Goal: Task Accomplishment & Management: Complete application form

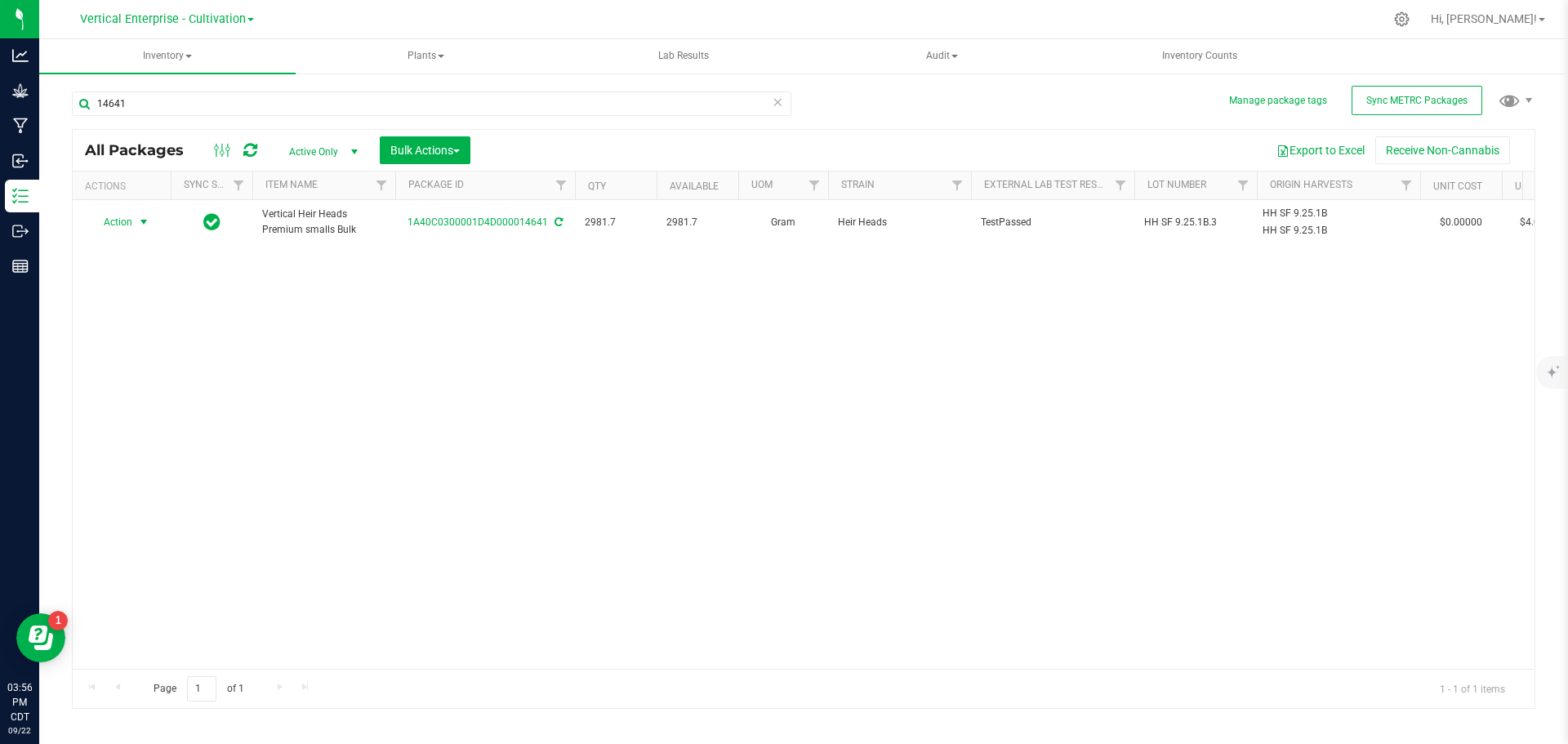
click at [114, 218] on span "Action" at bounding box center [111, 222] width 44 height 23
click at [106, 266] on li "Create package" at bounding box center [141, 273] width 103 height 24
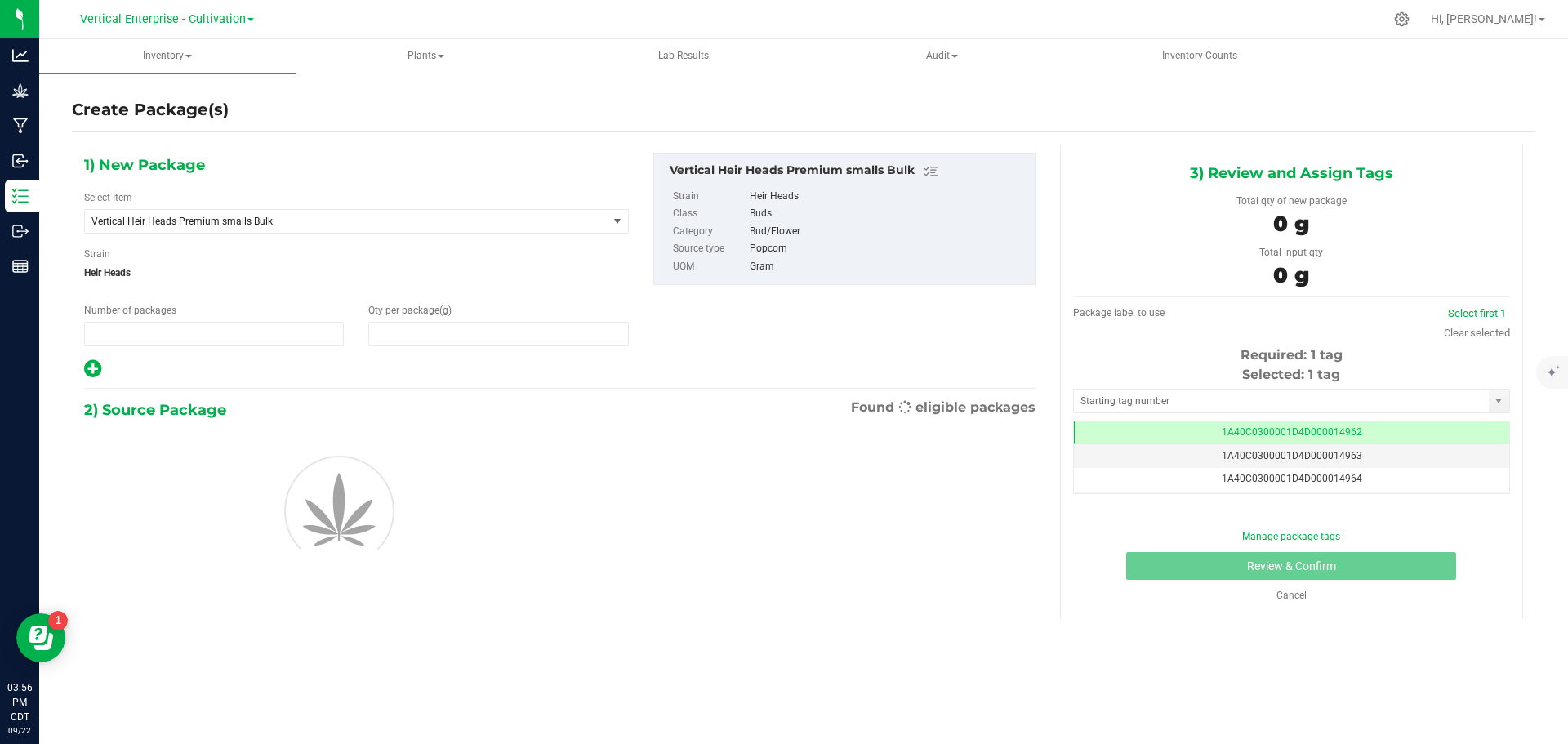
type input "1"
type input "0.0000"
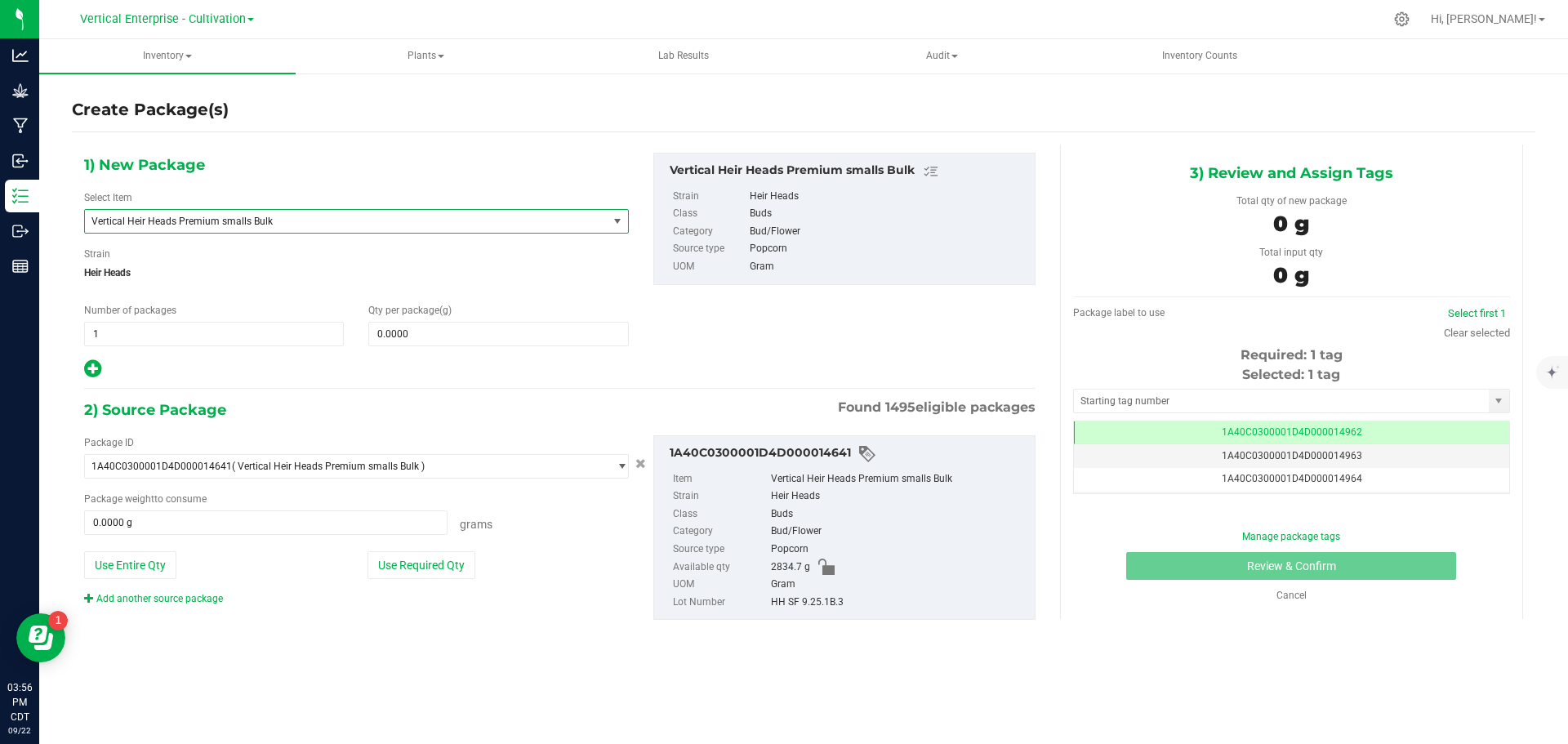
click at [175, 219] on span "Vertical Heir Heads Premium smalls Bulk" at bounding box center [336, 221] width 489 height 12
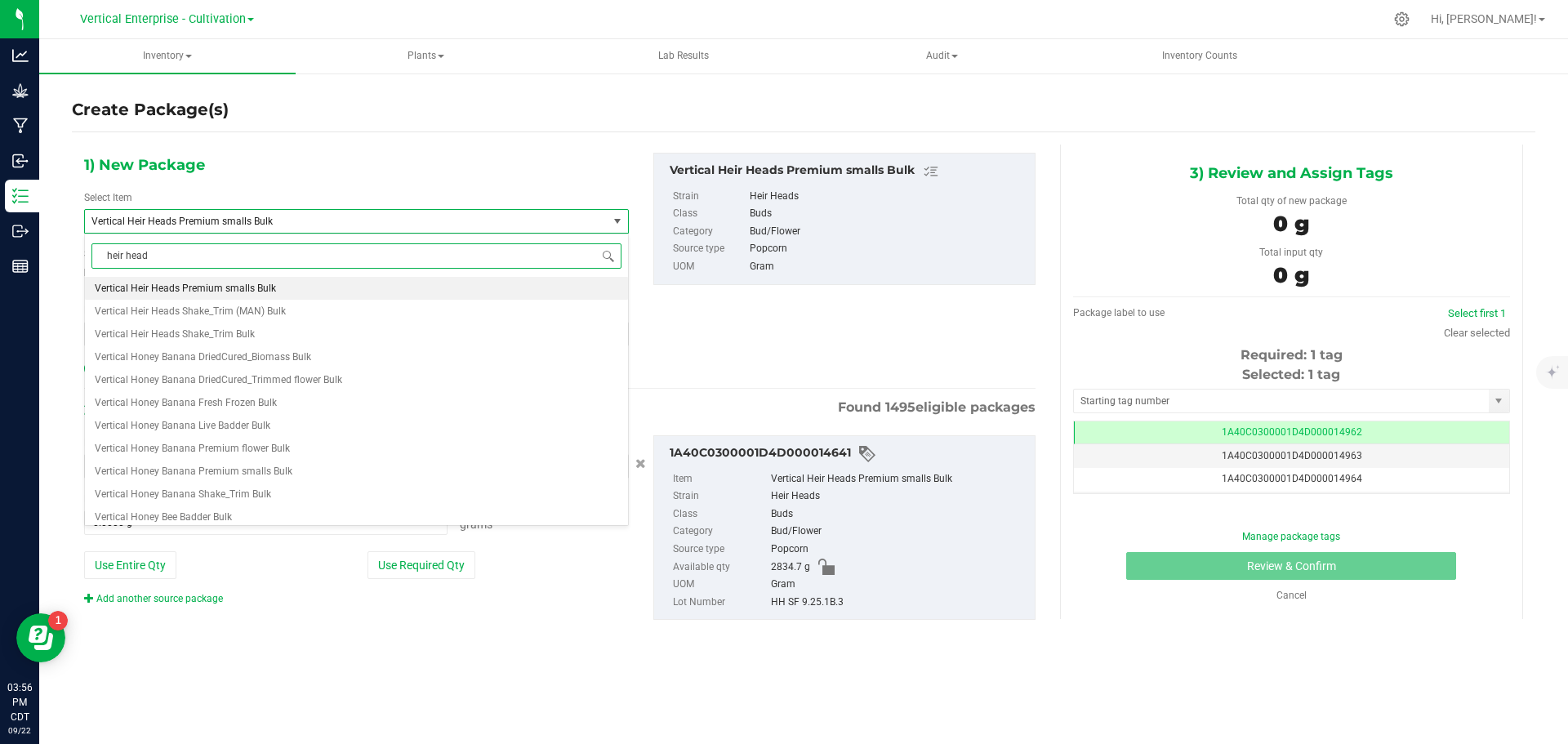
type input "heir heads"
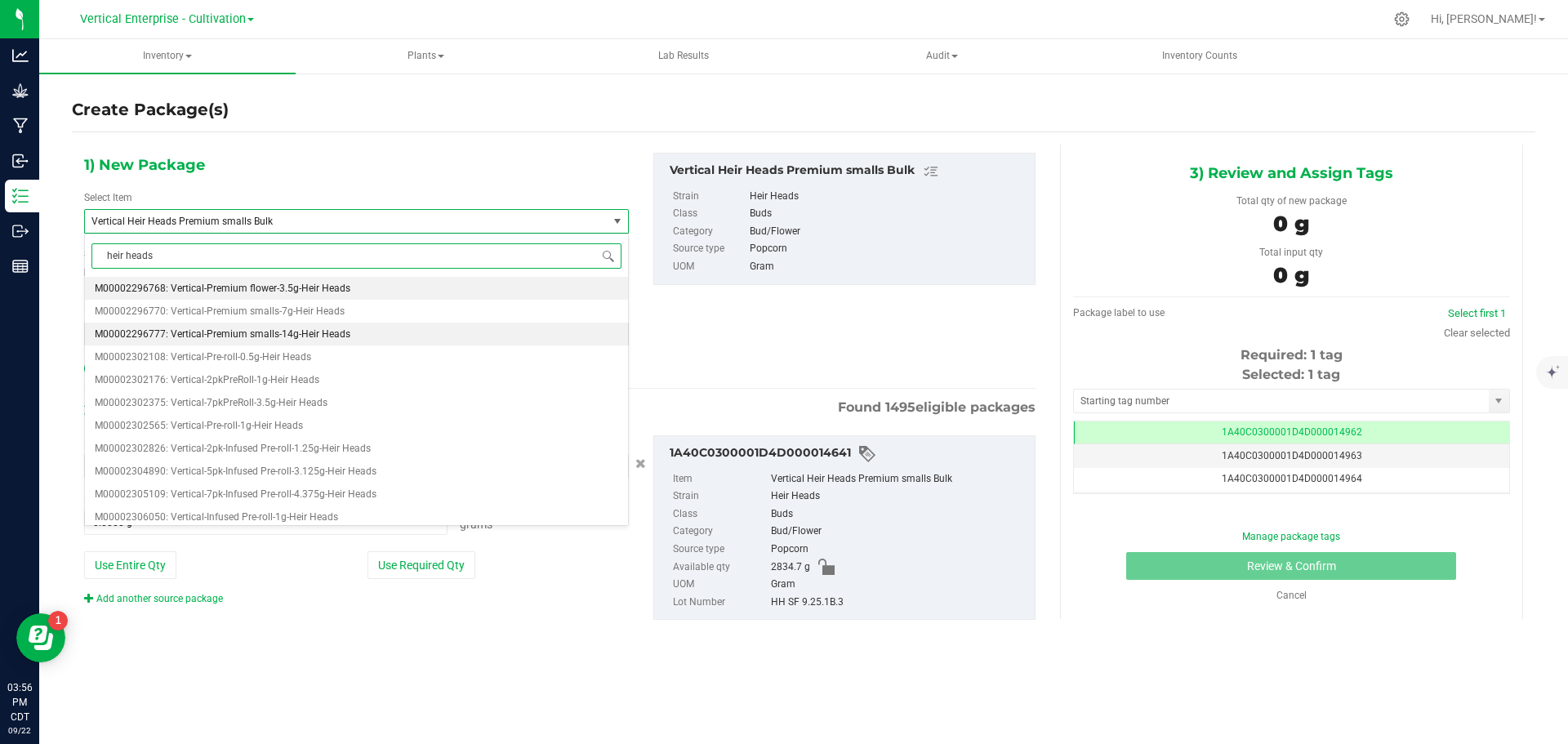
click at [218, 335] on span "M00002296777: Vertical-Premium smalls-14g-Heir Heads" at bounding box center [222, 334] width 255 height 12
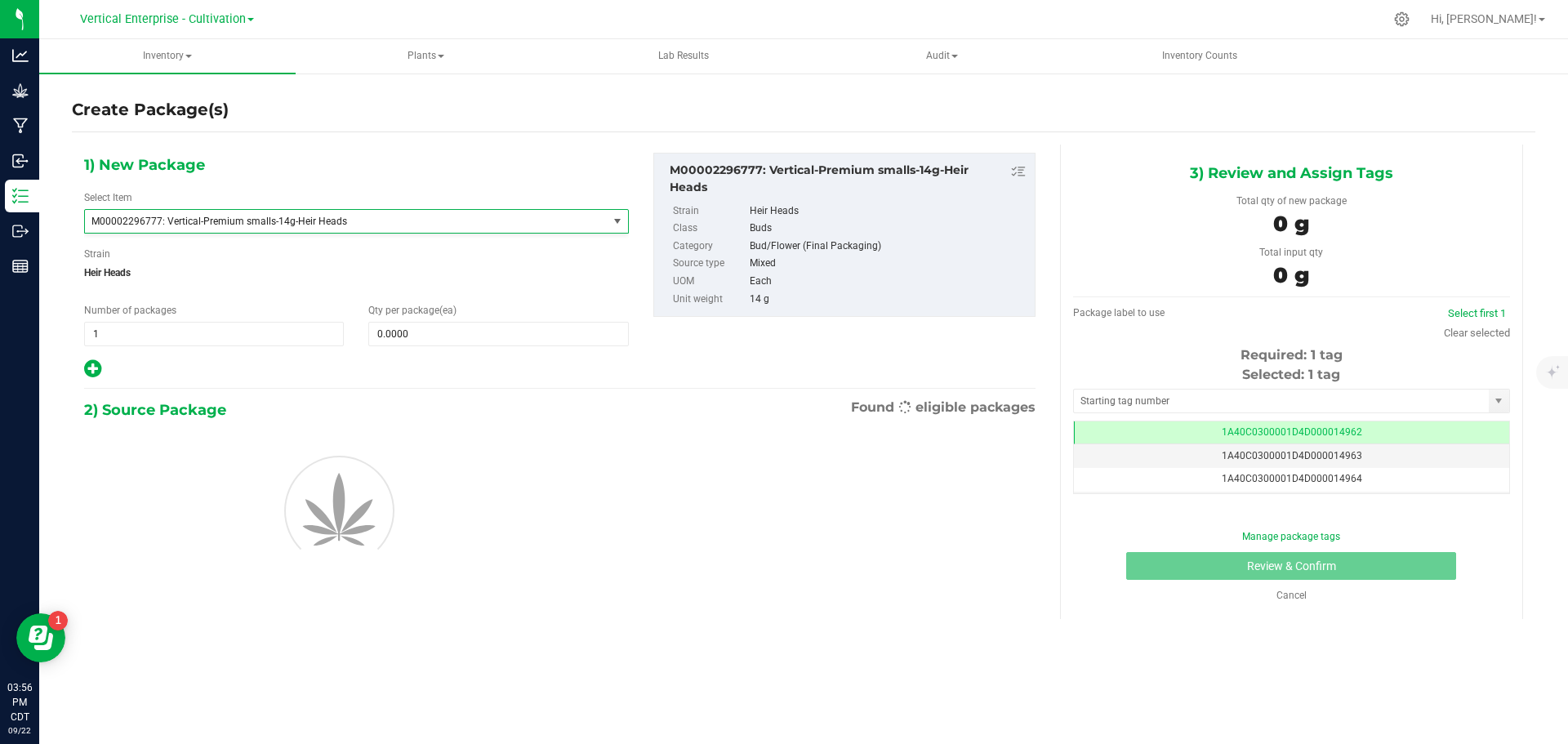
type input "0"
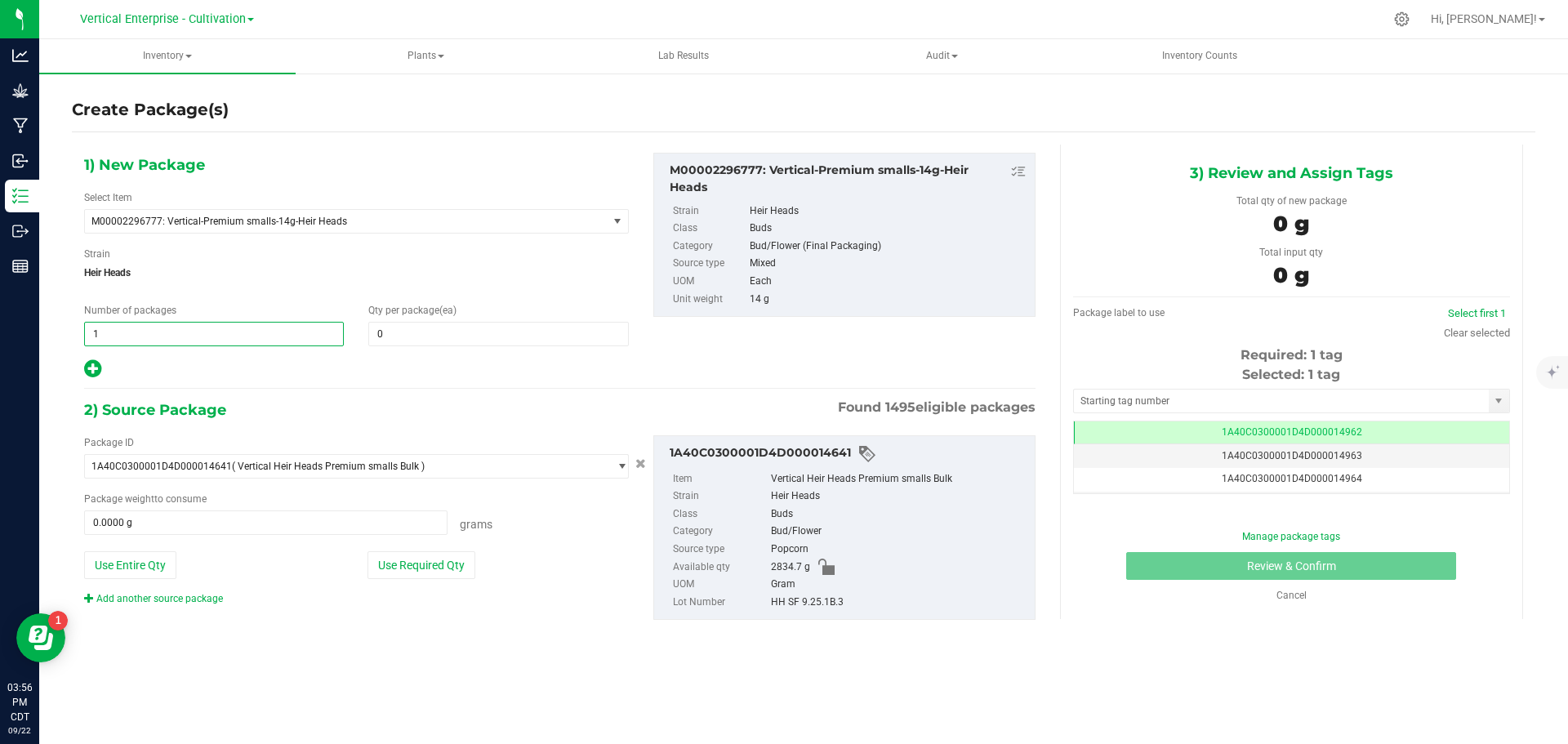
click at [165, 334] on span "1 1" at bounding box center [214, 333] width 259 height 24
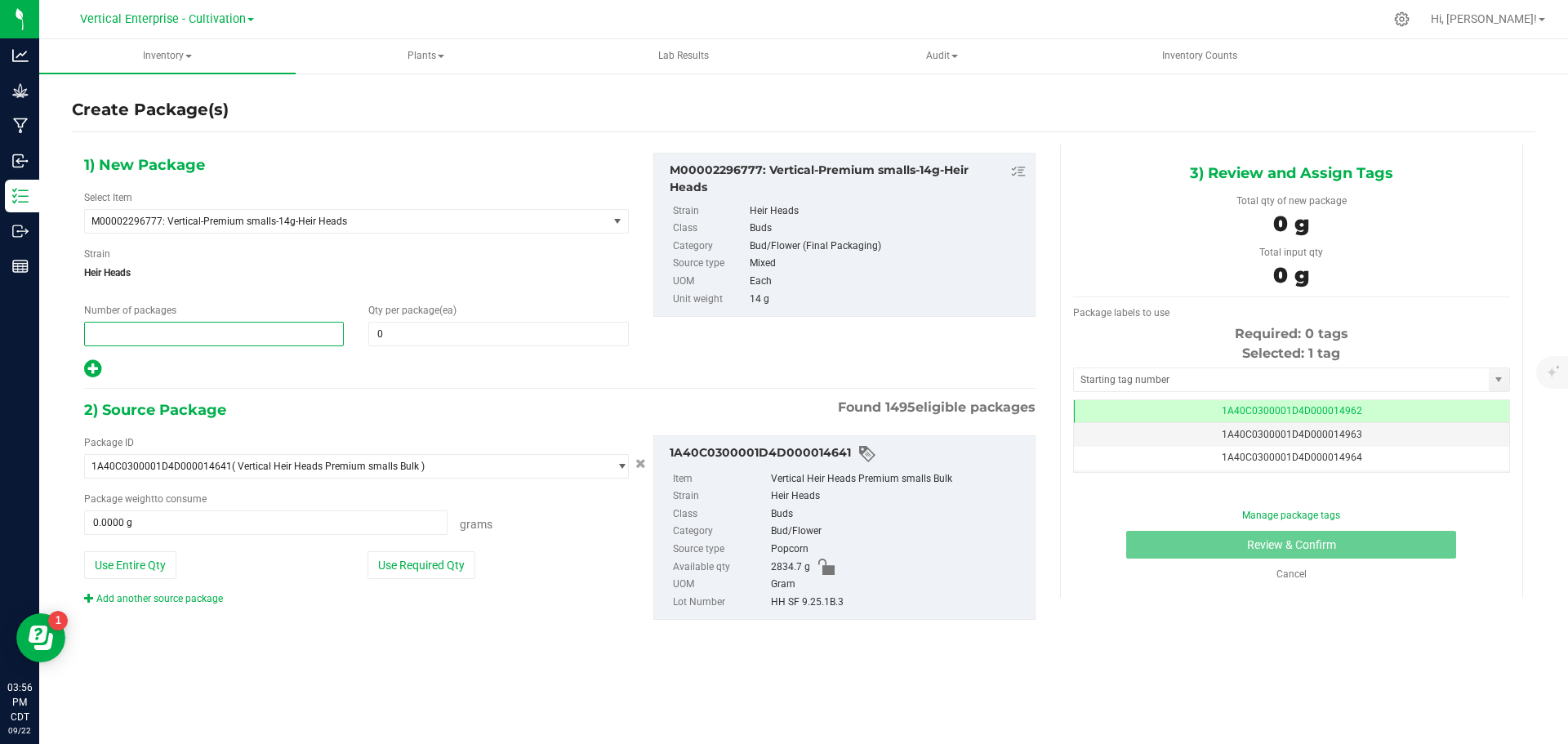
type input "3"
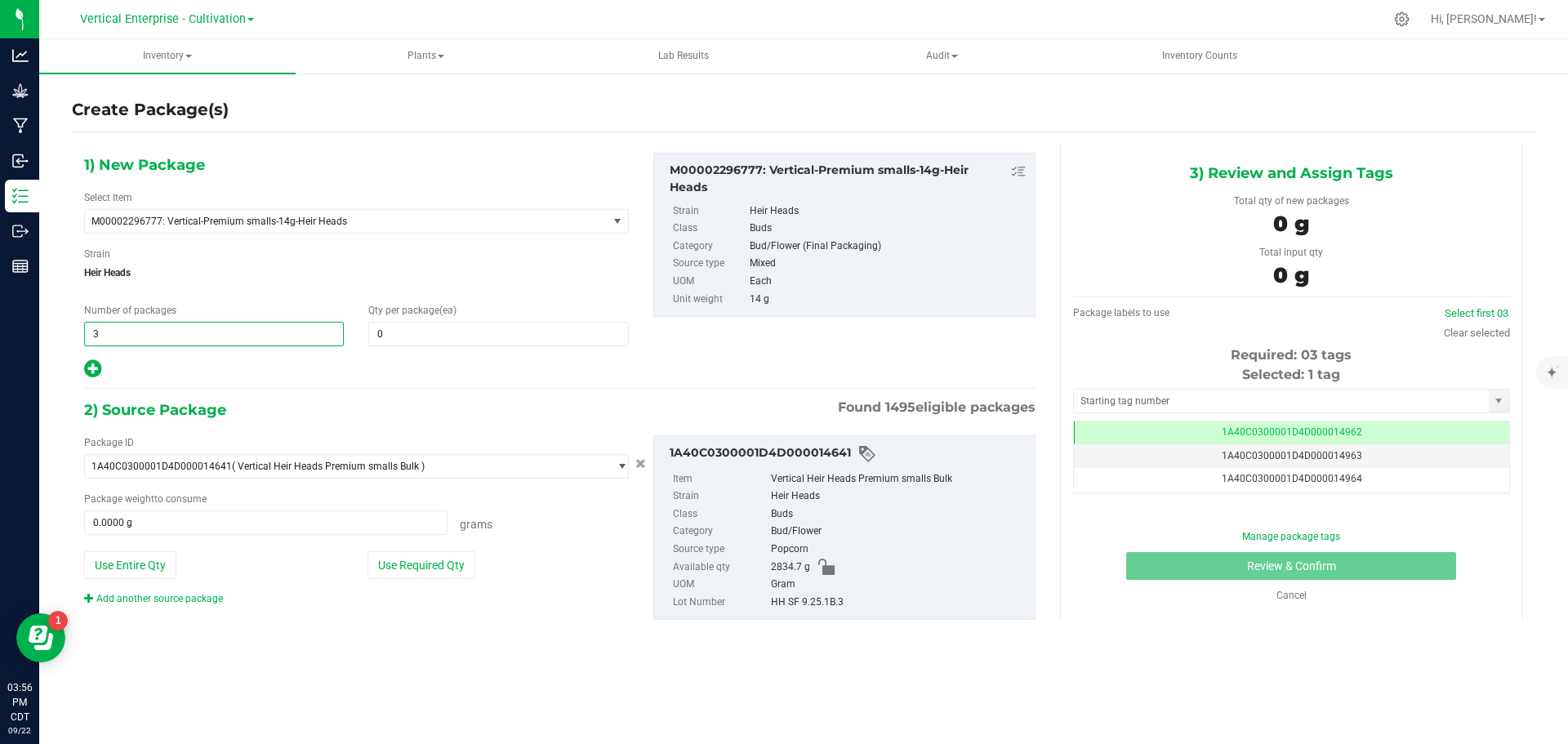
type input "3"
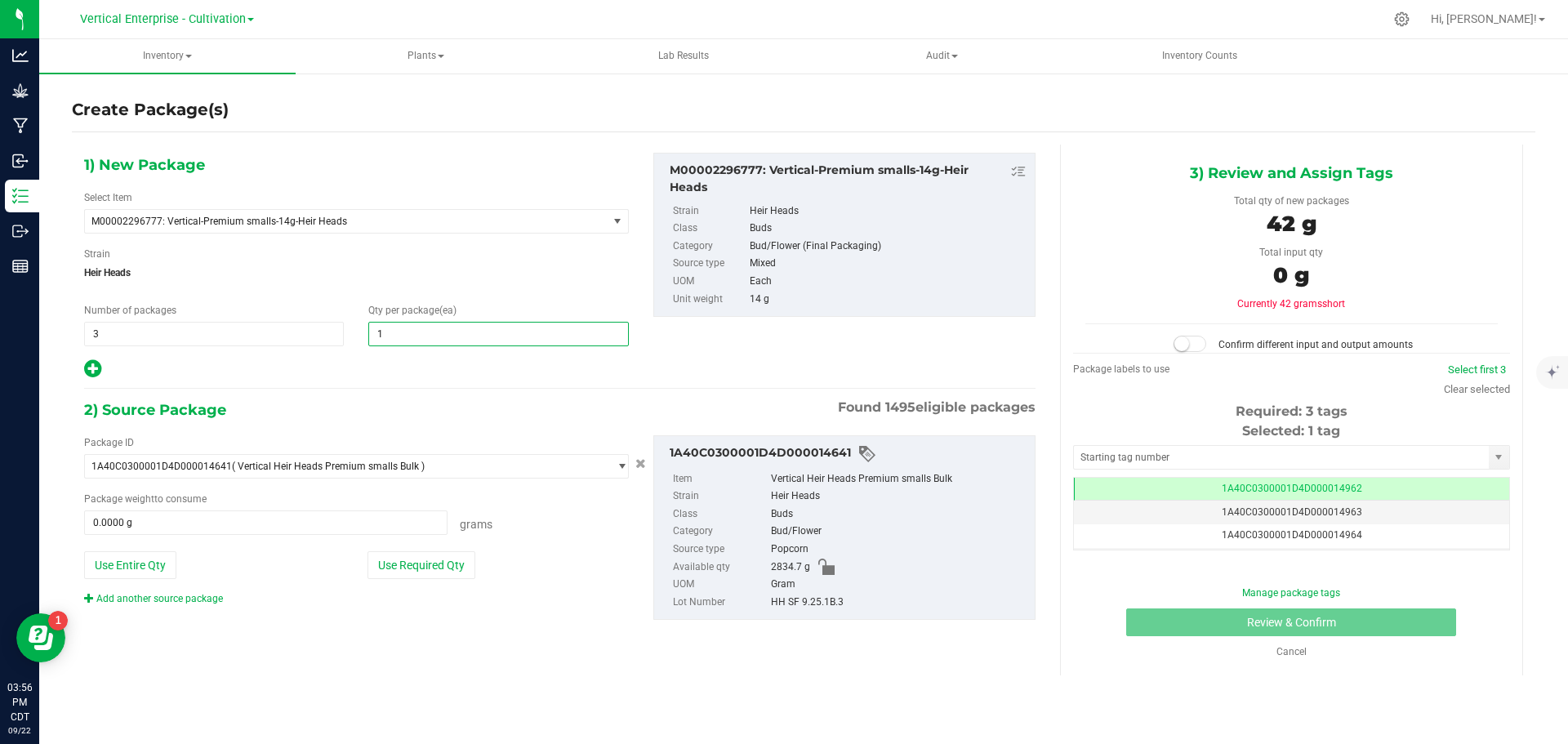
type input "12"
click at [395, 573] on button "Use Required Qty" at bounding box center [422, 564] width 108 height 27
type input "504.0000 g"
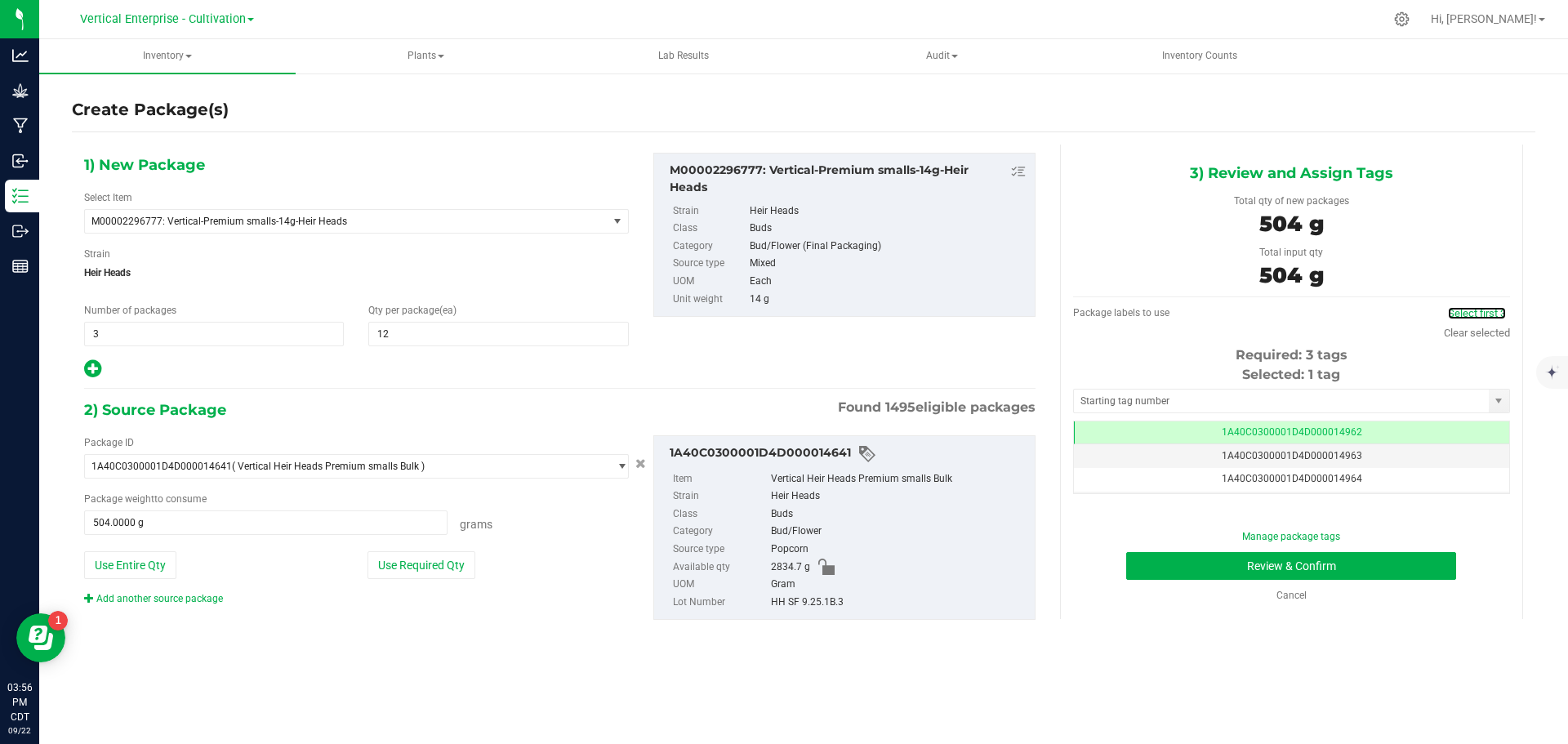
click at [1495, 307] on link "Select first 3" at bounding box center [1477, 313] width 58 height 12
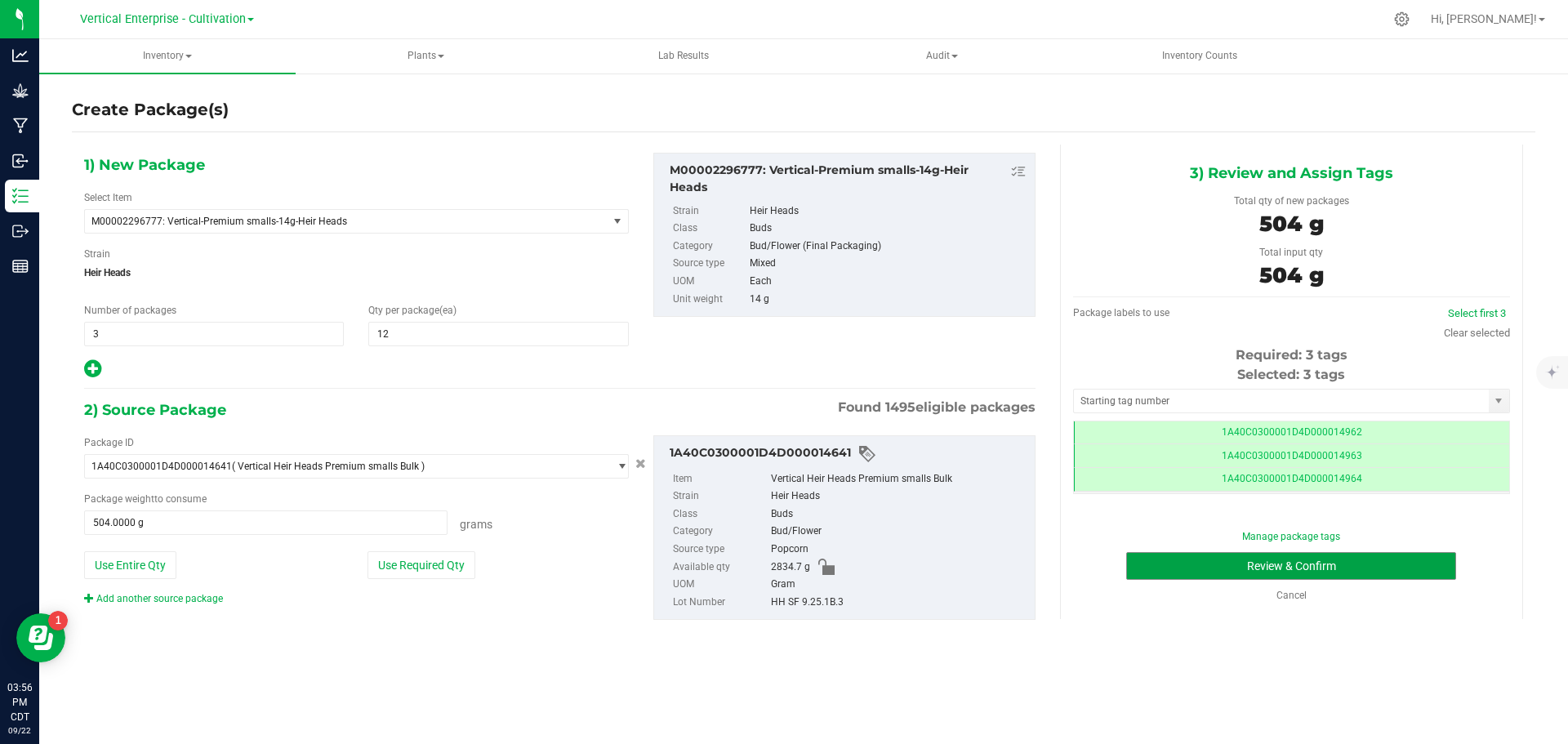
click at [1400, 564] on button "Review & Confirm" at bounding box center [1291, 565] width 330 height 27
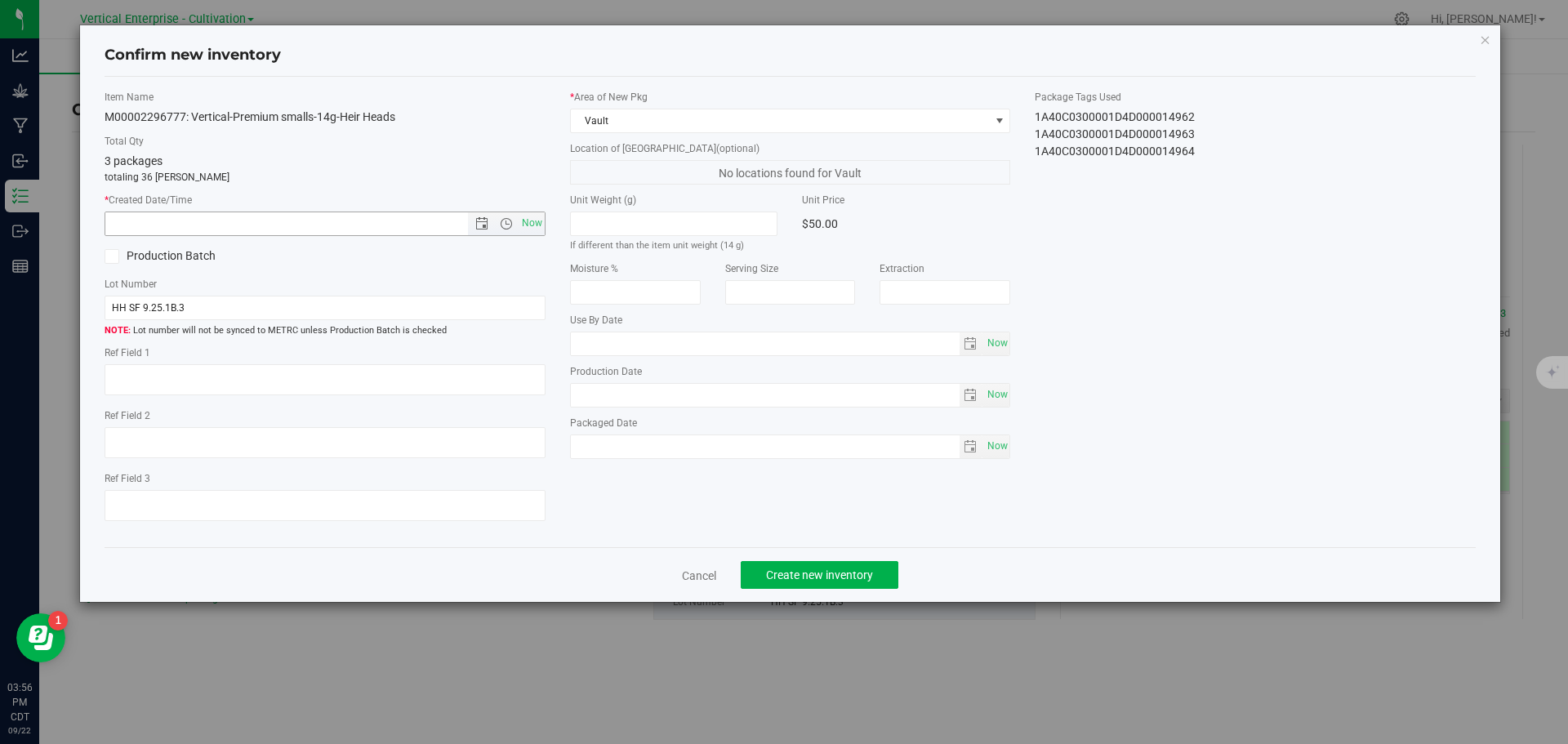
click at [540, 217] on div "Item Name M00002296777: Vertical-Premium smalls-14g-Heir Heads Total Qty 3 pack…" at bounding box center [325, 312] width 466 height 445
click at [537, 220] on span "Now" at bounding box center [531, 223] width 27 height 23
type input "[DATE] 3:56 PM"
click at [787, 574] on span "Create new inventory" at bounding box center [819, 575] width 107 height 13
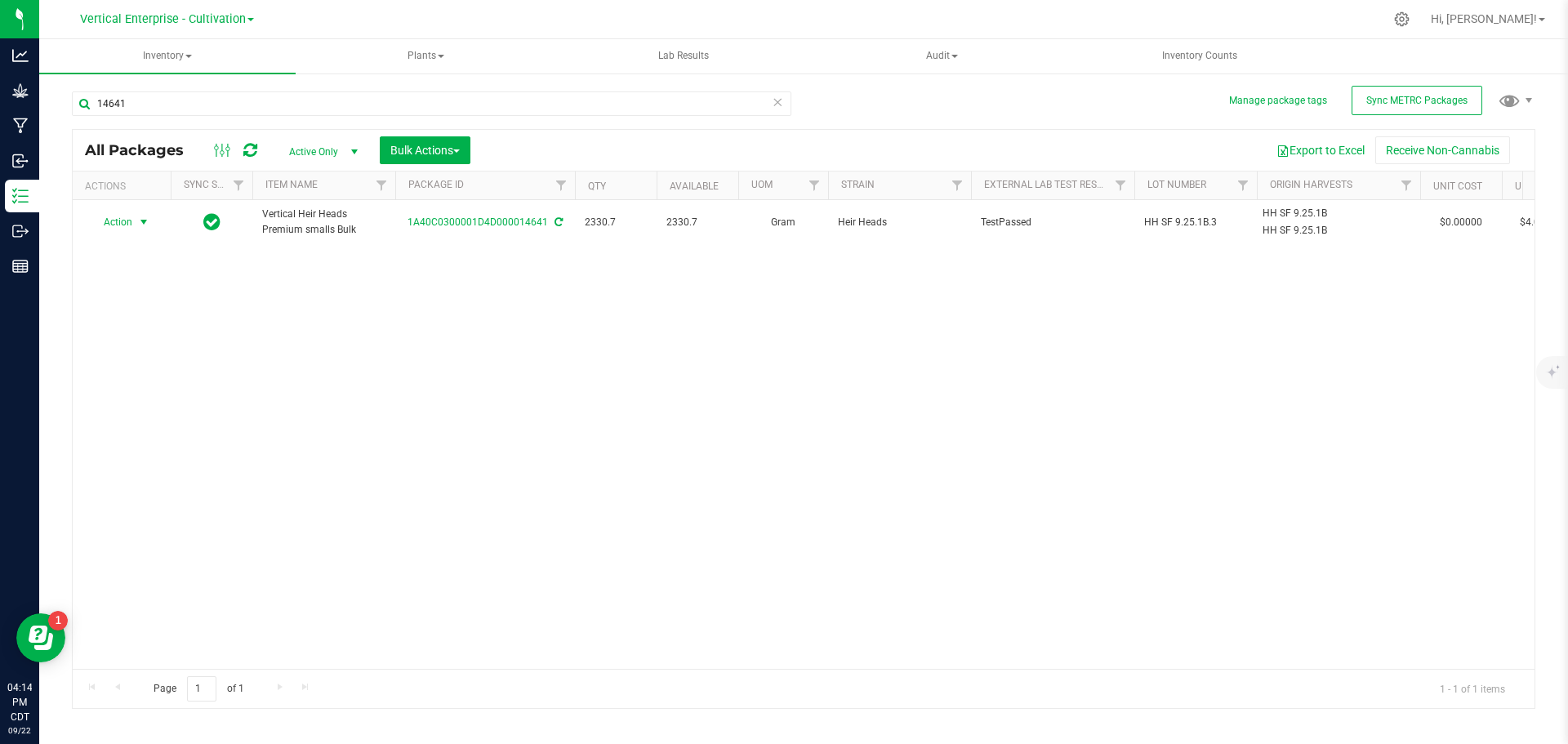
click at [114, 229] on span "Action" at bounding box center [111, 222] width 44 height 23
click at [116, 274] on li "Create package" at bounding box center [141, 273] width 103 height 24
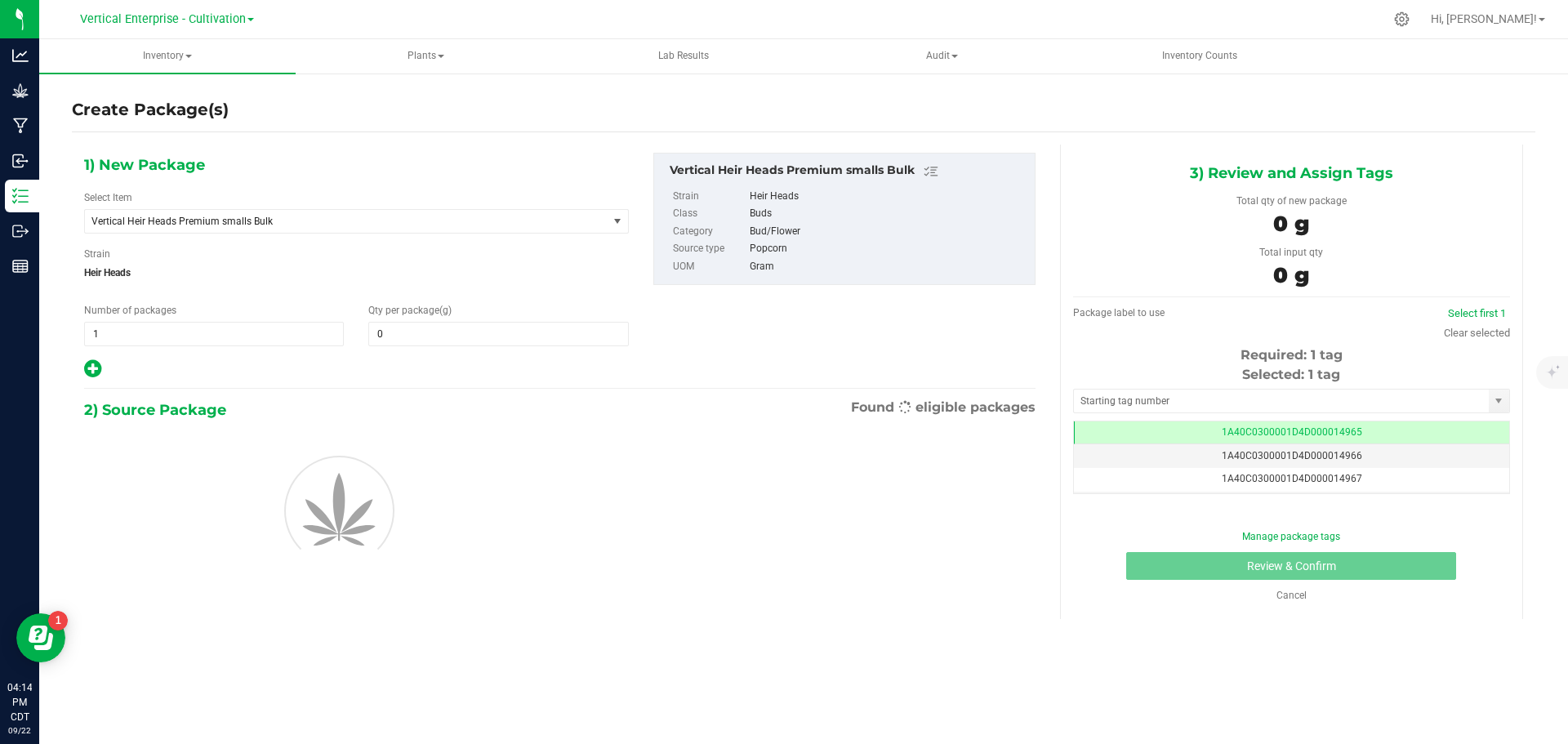
type input "0.0000"
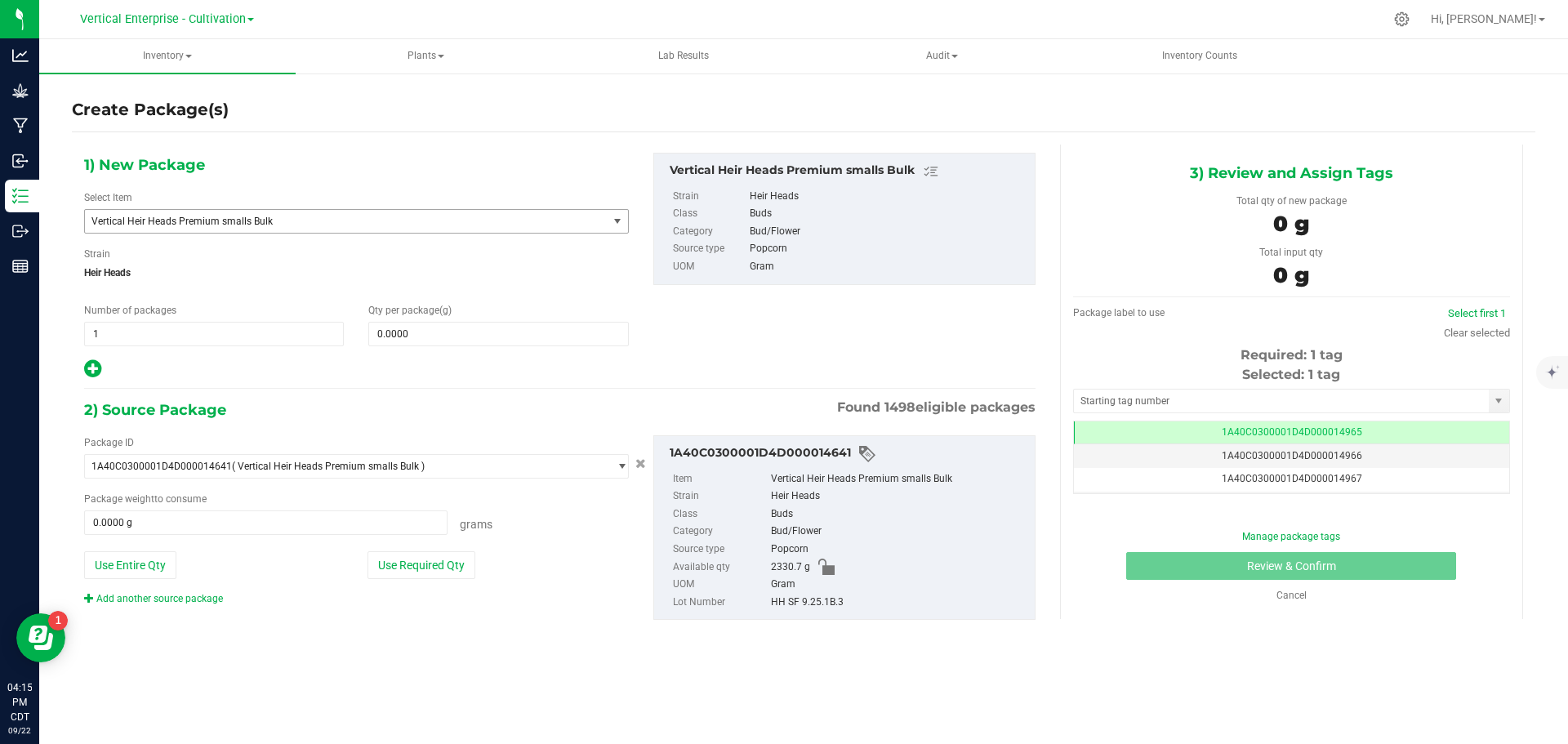
click at [260, 219] on span "Vertical Heir Heads Premium smalls Bulk" at bounding box center [336, 221] width 489 height 12
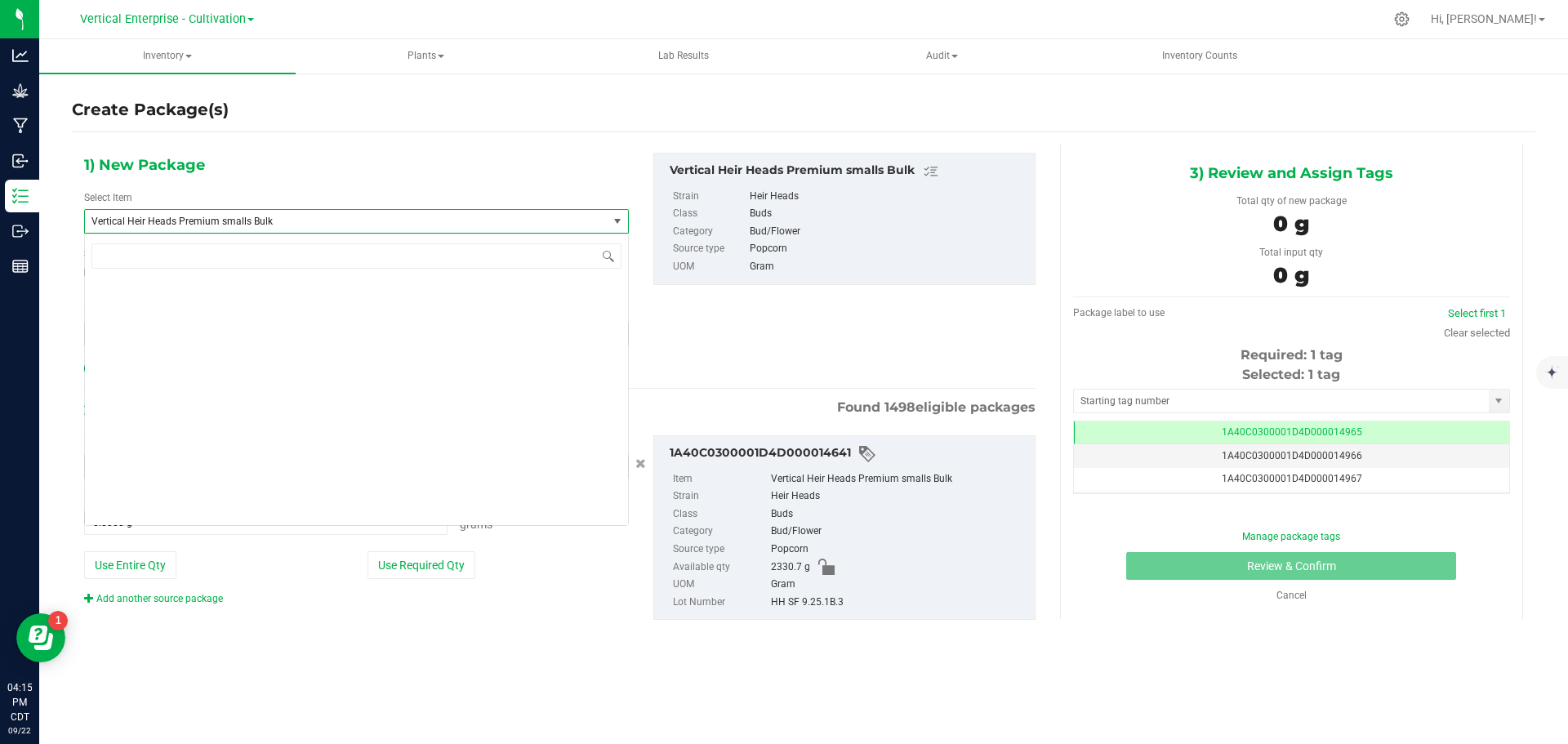
scroll to position [126021, 0]
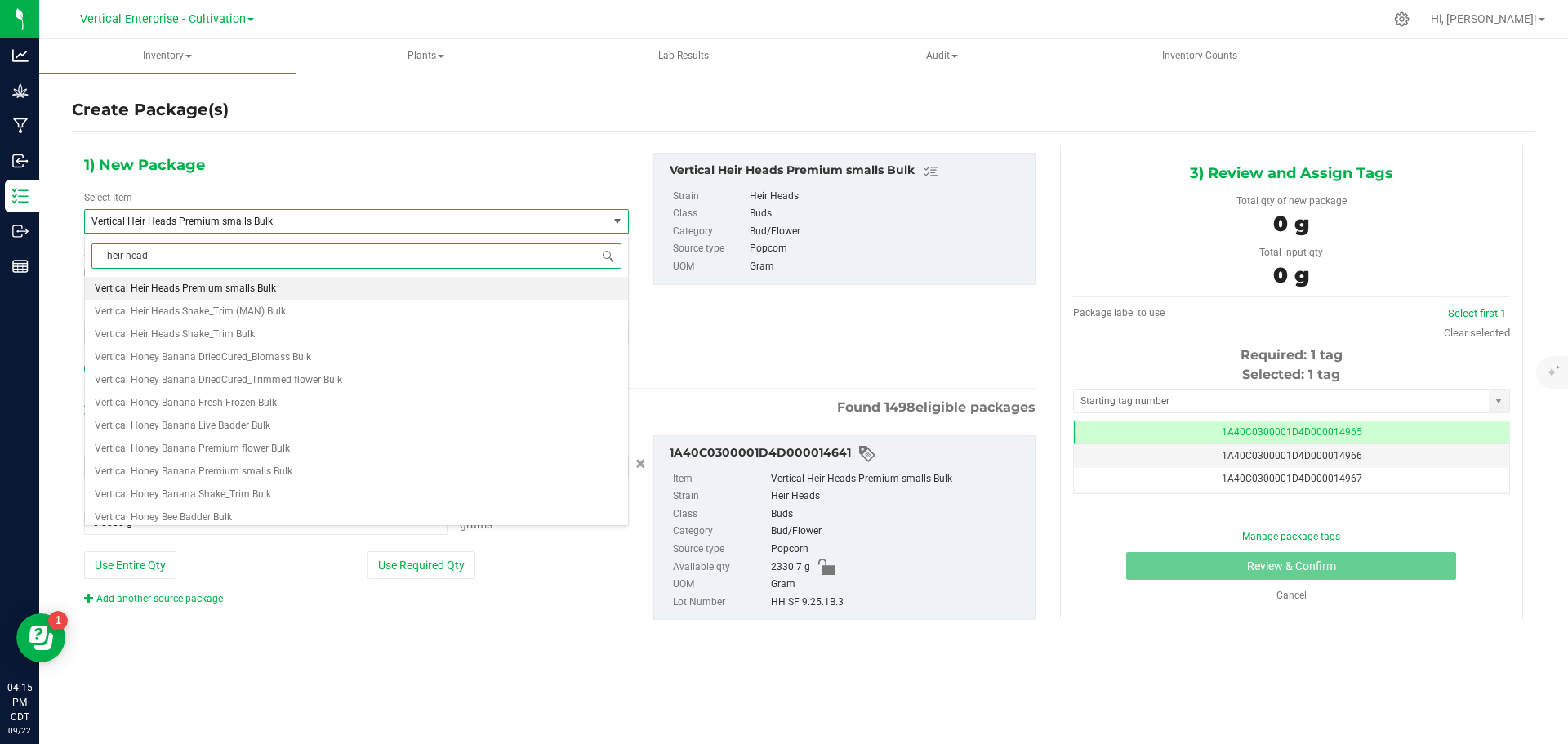
type input "heir heads"
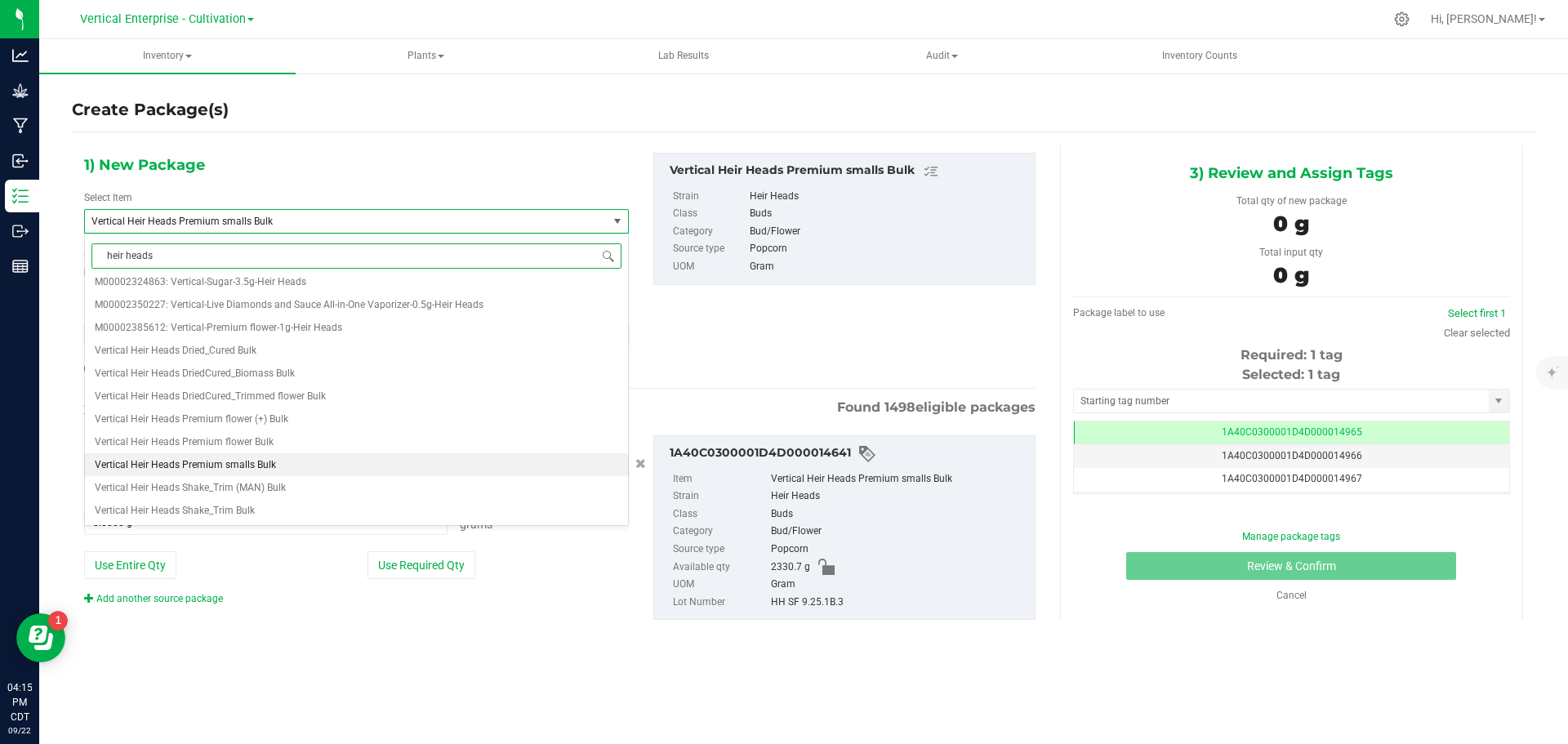
scroll to position [0, 0]
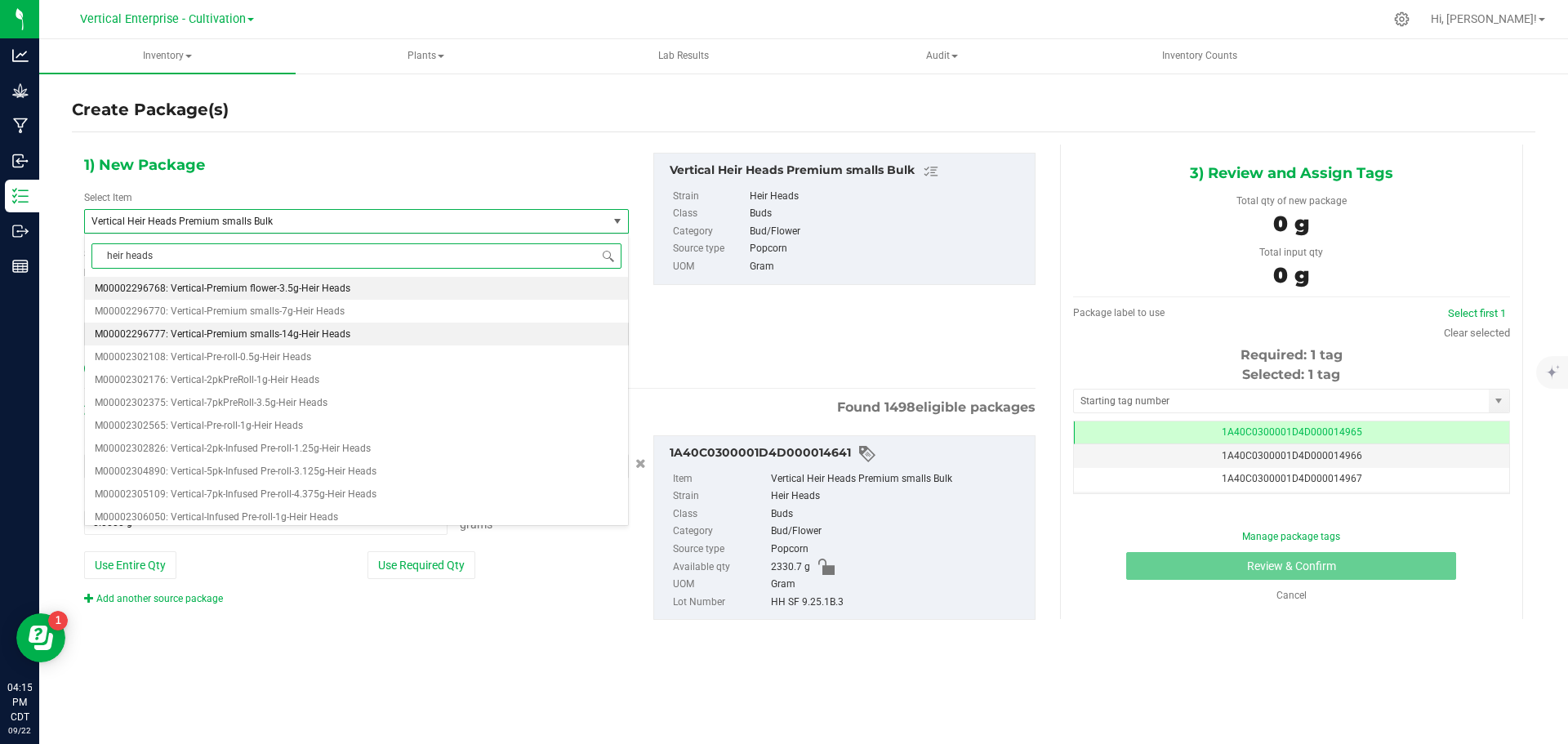
click at [272, 329] on span "M00002296777: Vertical-Premium smalls-14g-Heir Heads" at bounding box center [222, 334] width 255 height 12
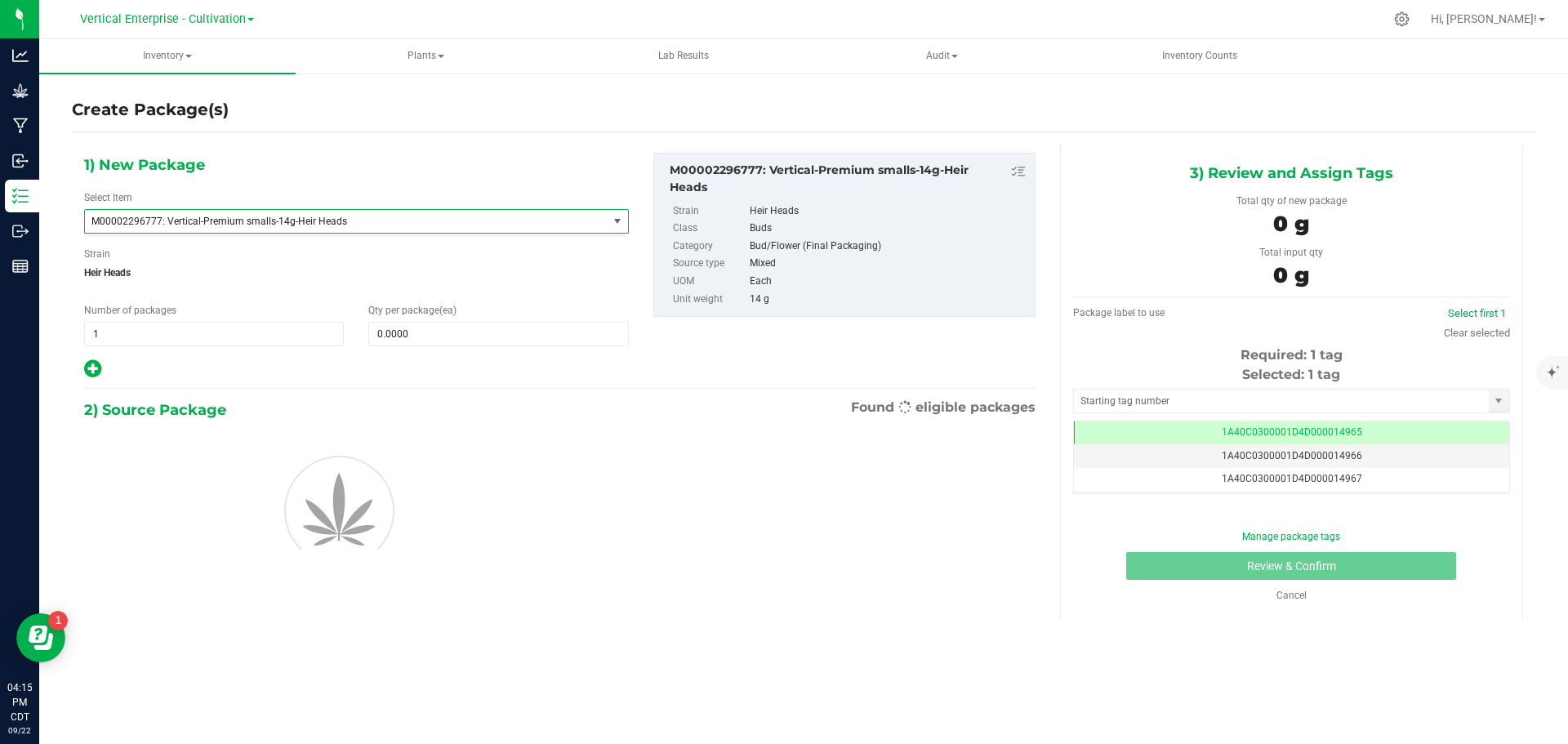
type input "0"
drag, startPoint x: 162, startPoint y: 336, endPoint x: 40, endPoint y: 342, distance: 122.1
click at [40, 342] on div "Create Package(s) 1) New Package Select Item M00002296777: Vertical-Premium sma…" at bounding box center [803, 327] width 1529 height 510
type input "3"
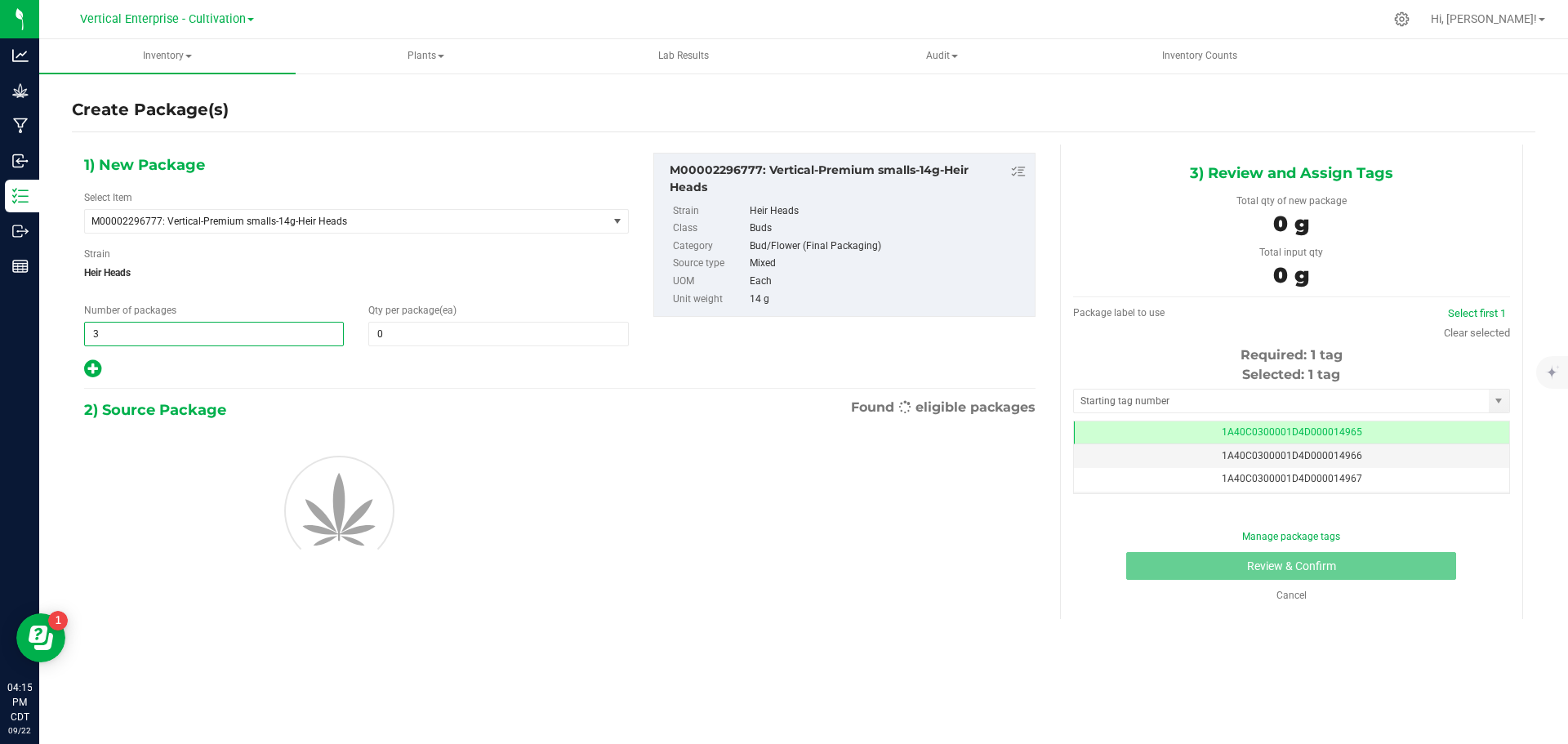
type input "3"
type input "12"
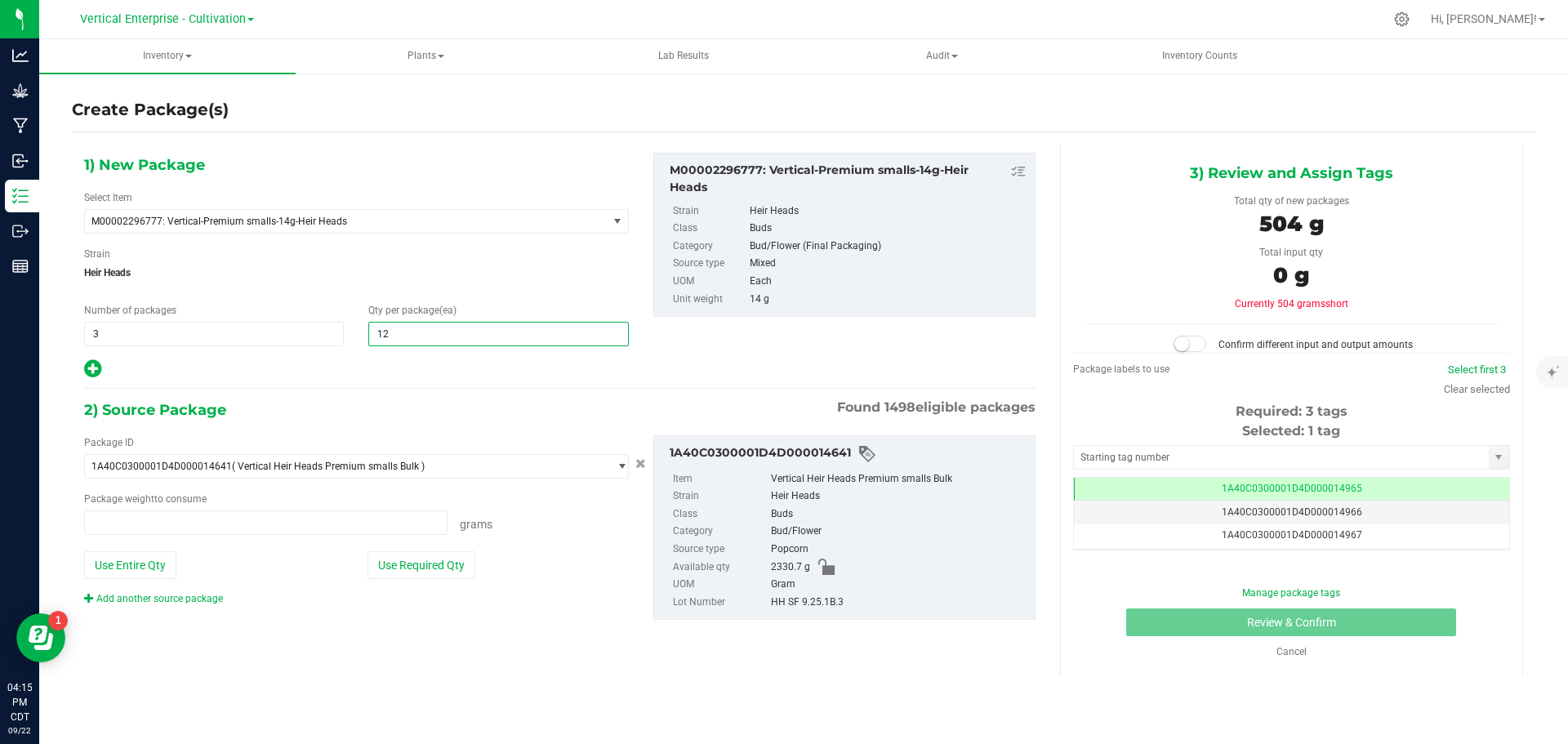
type input "0.0000 g"
type input "12"
click at [443, 559] on button "Use Required Qty" at bounding box center [422, 564] width 108 height 27
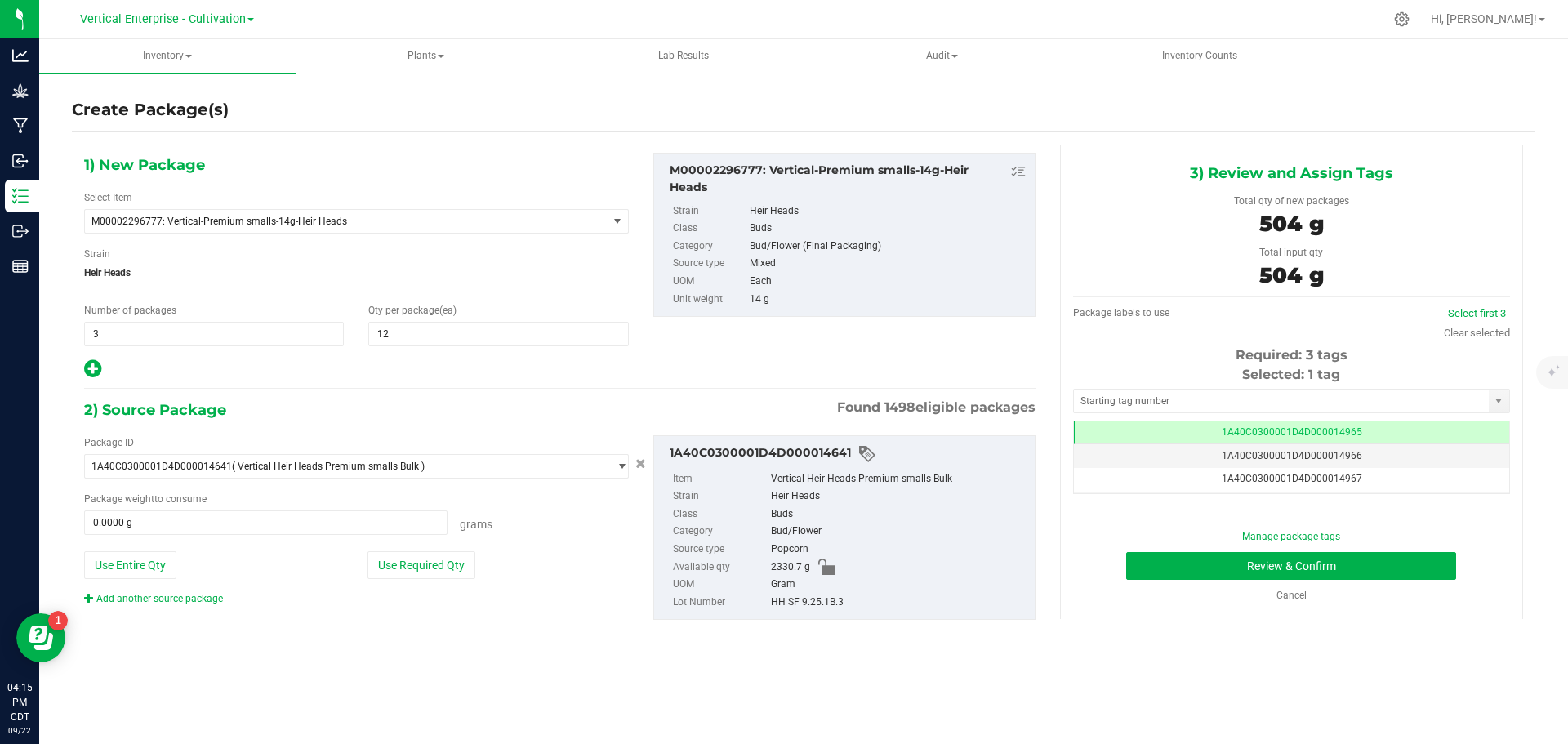
type input "504.0000 g"
click at [1482, 314] on link "Select first 3" at bounding box center [1477, 313] width 58 height 12
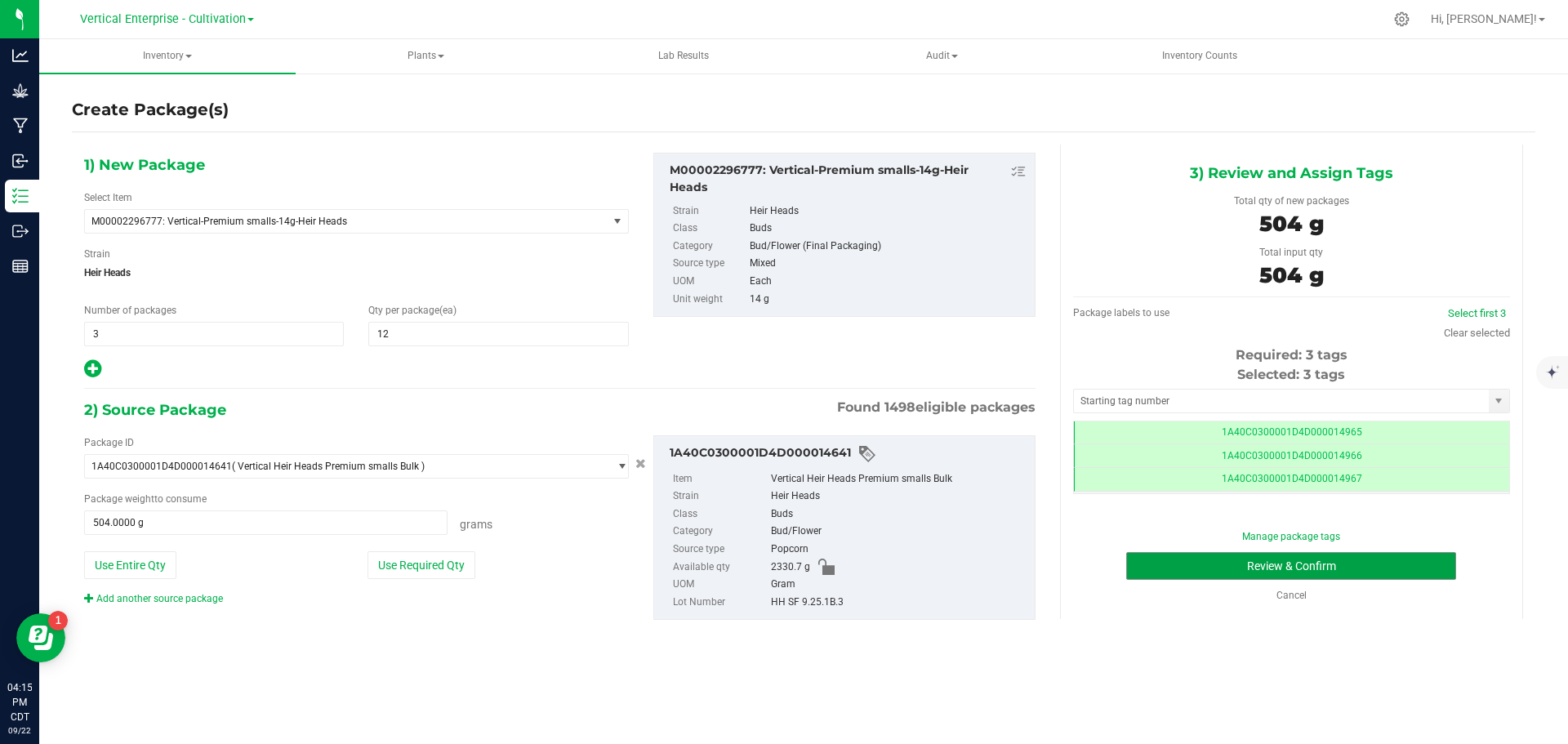
click at [1418, 557] on button "Review & Confirm" at bounding box center [1291, 565] width 330 height 27
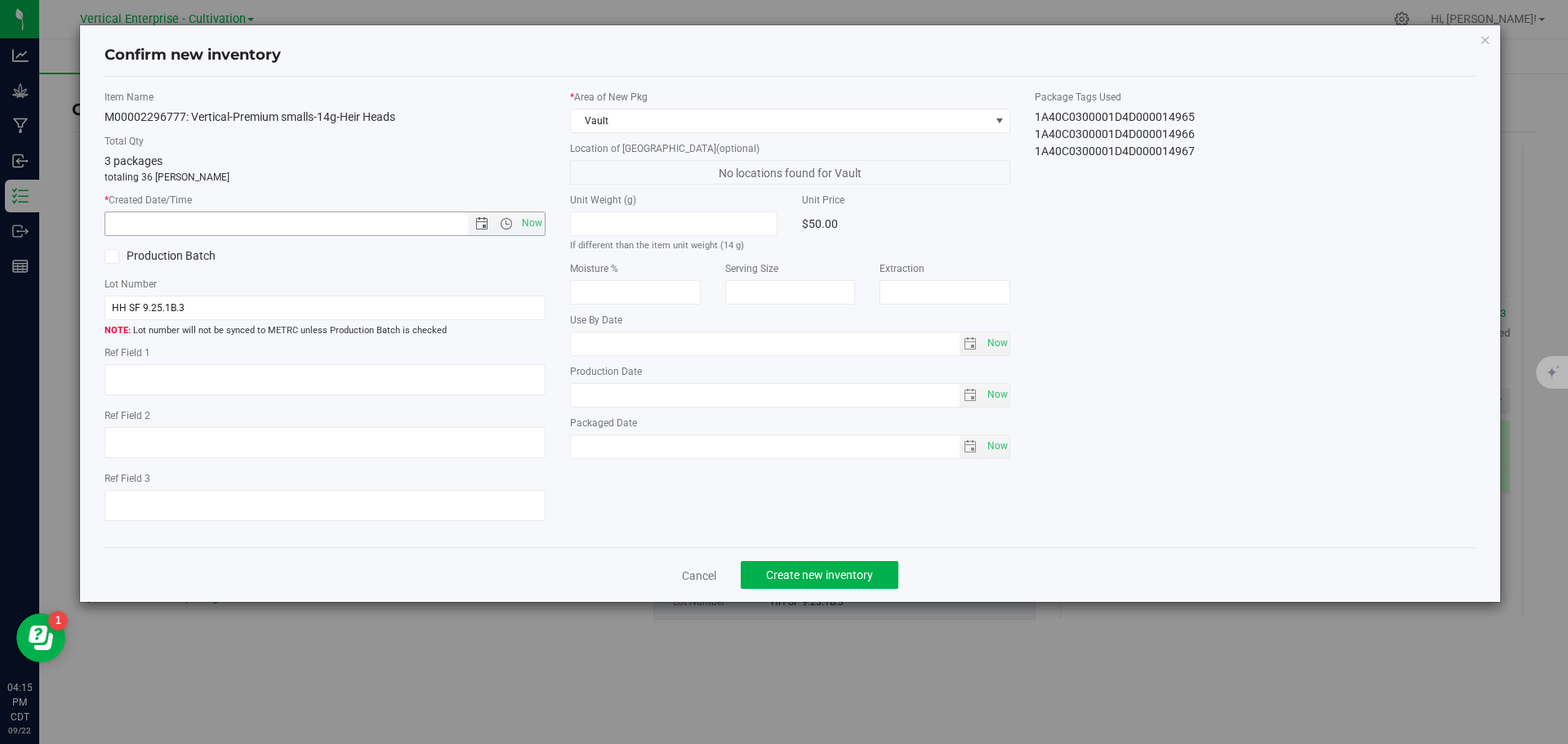
click at [532, 224] on span "Now" at bounding box center [531, 223] width 27 height 23
type input "[DATE] 4:15 PM"
click at [831, 575] on span "Create new inventory" at bounding box center [819, 575] width 107 height 13
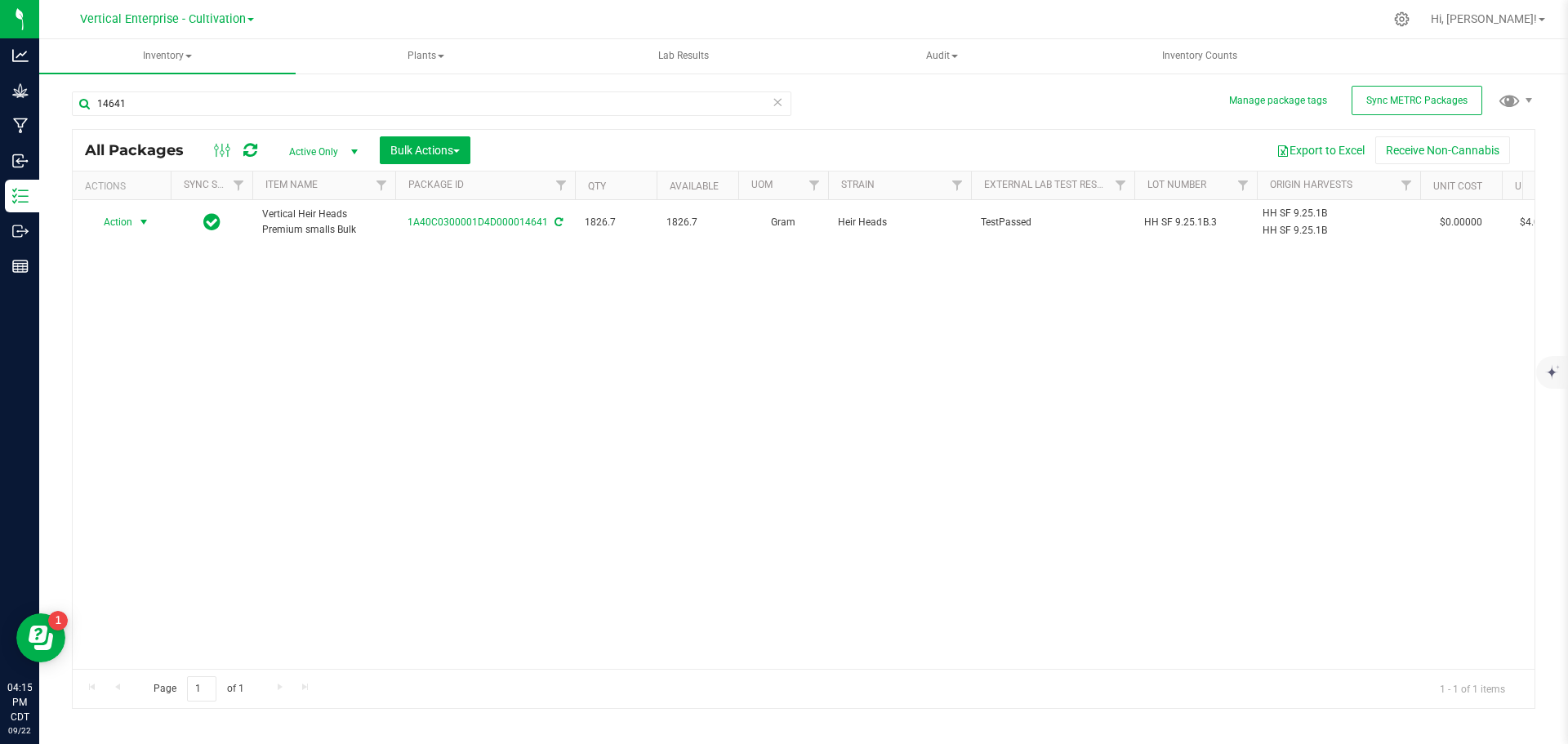
click at [100, 224] on span "Action" at bounding box center [111, 222] width 44 height 23
click at [127, 275] on li "Create package" at bounding box center [141, 273] width 103 height 24
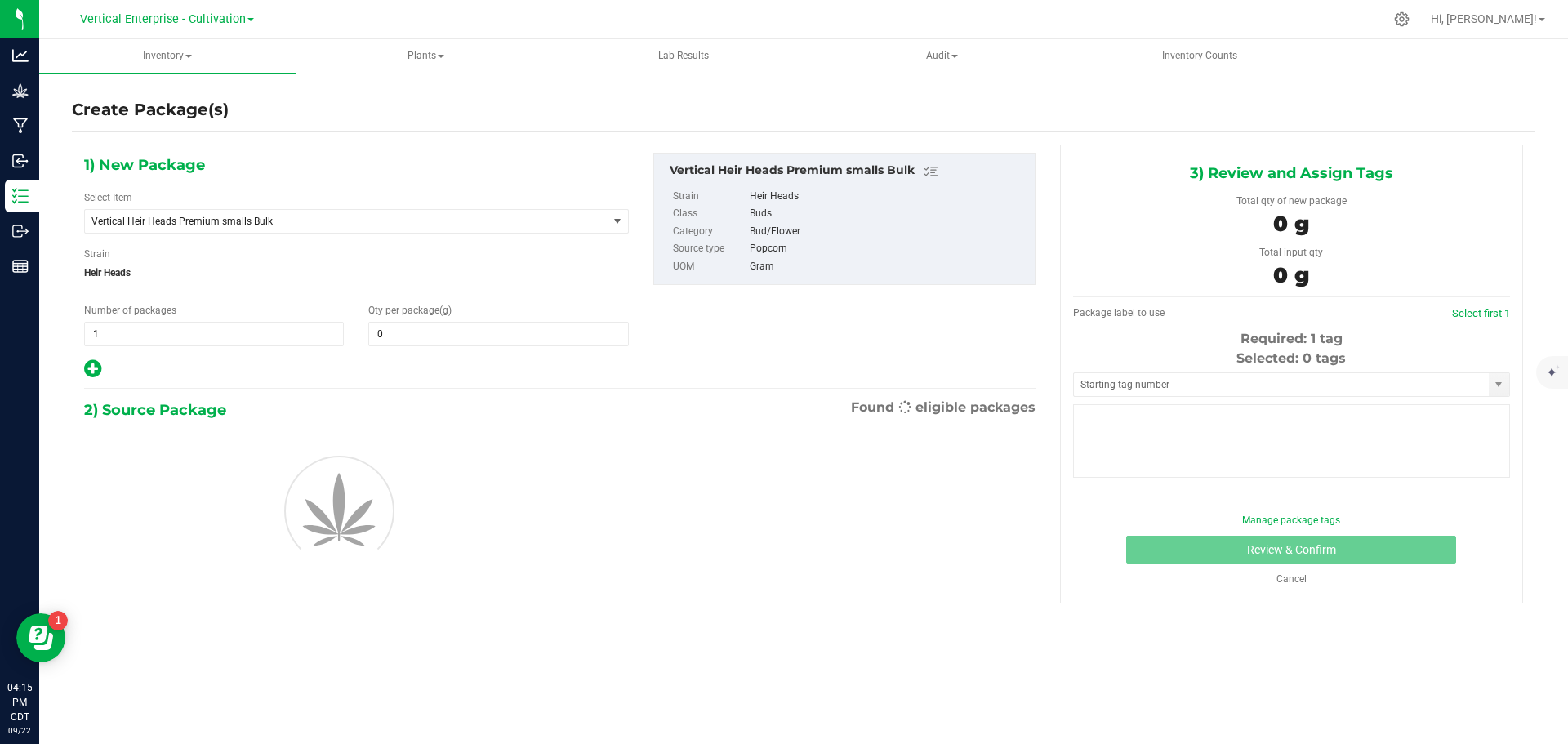
type input "0.0000"
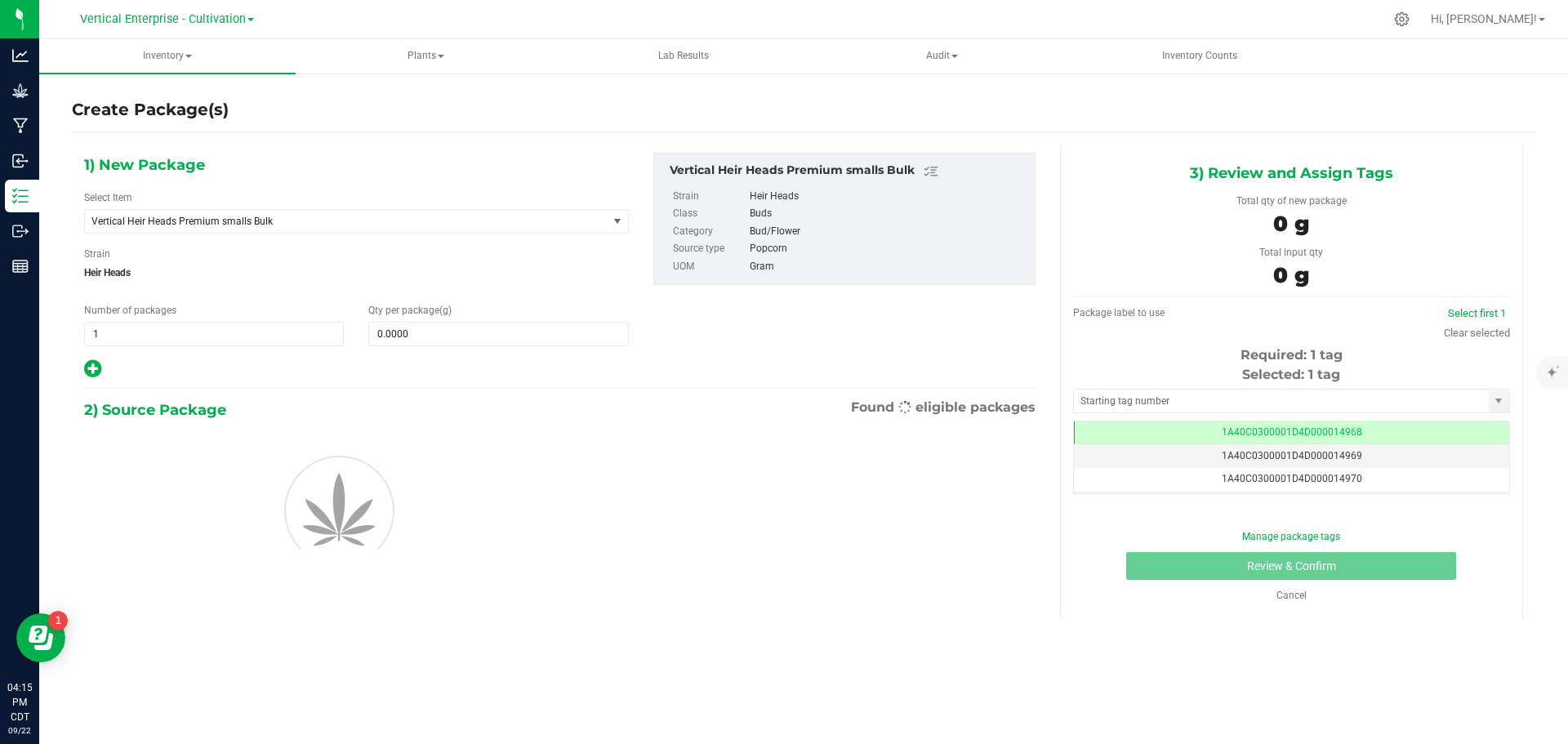
scroll to position [0, -1]
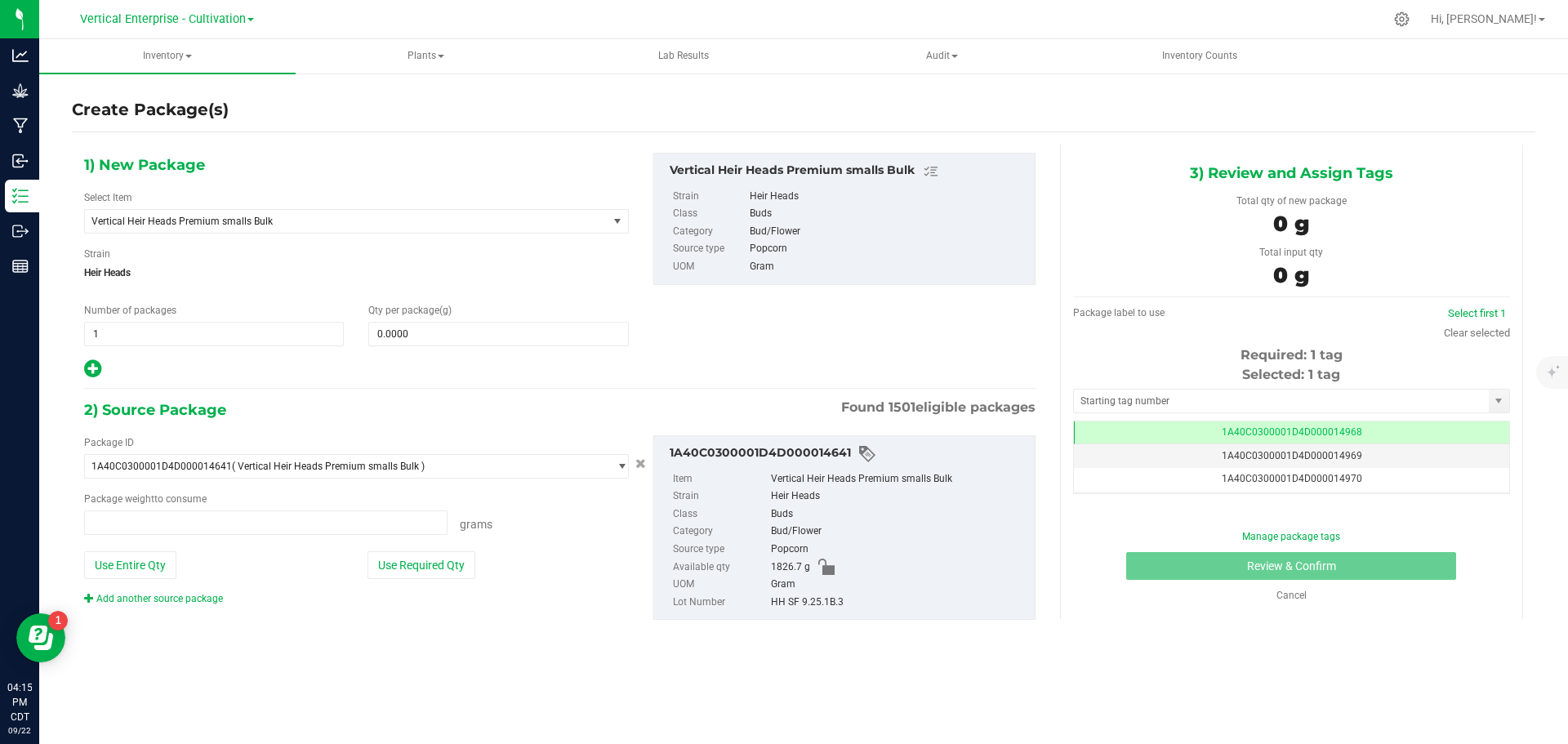
type input "0.0000 g"
click at [169, 215] on span "Vertical Heir Heads Premium smalls Bulk" at bounding box center [336, 221] width 489 height 12
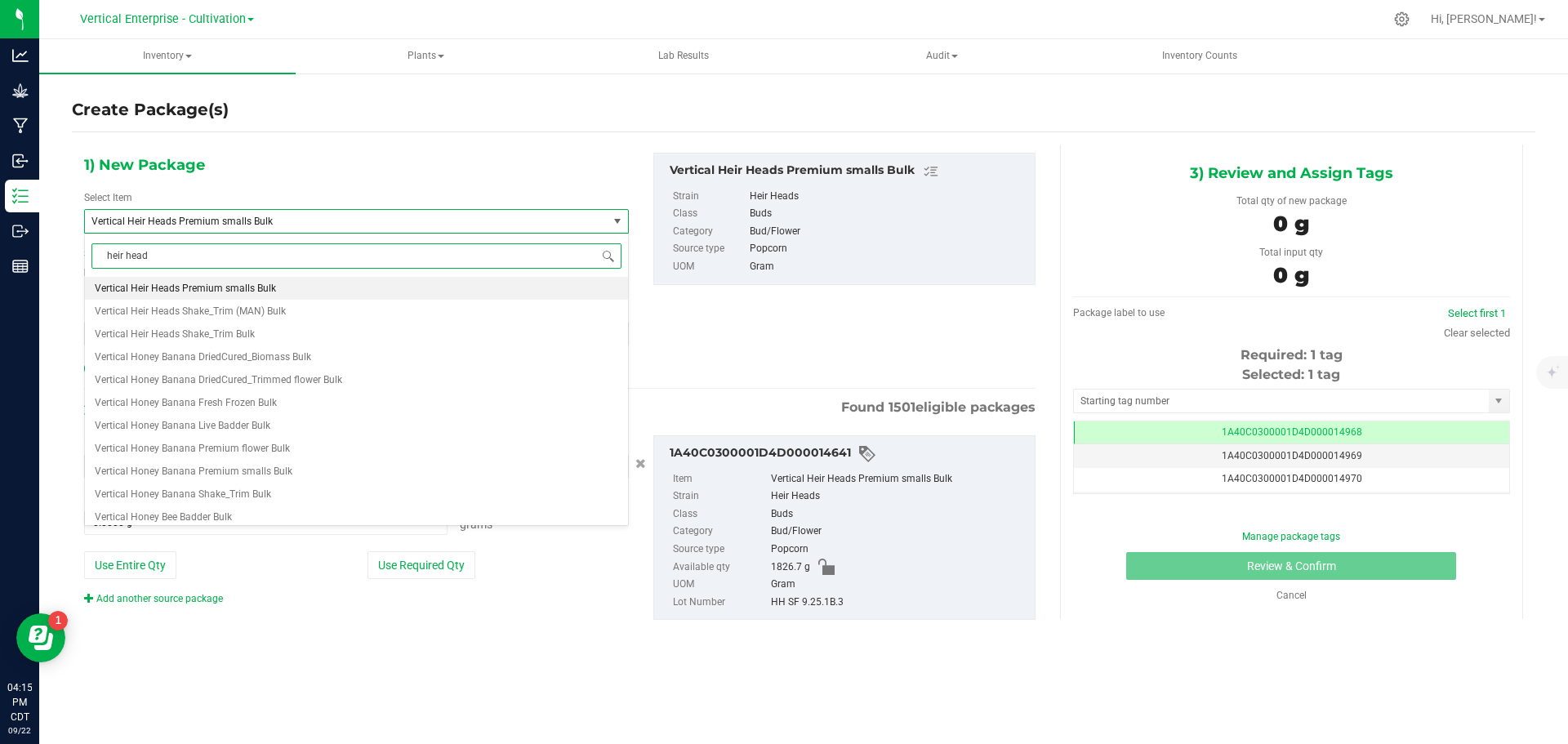
type input "heir heads"
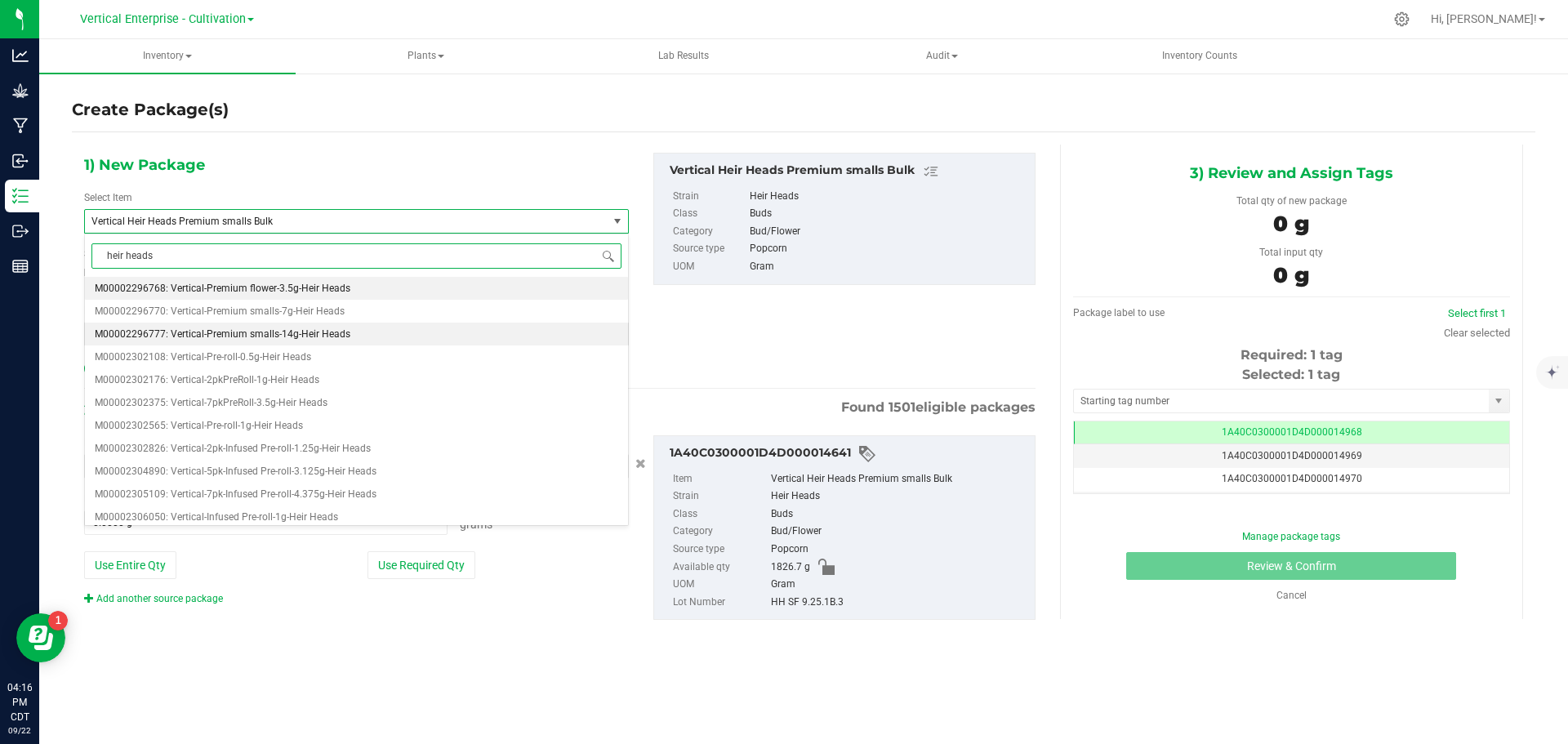
click at [252, 328] on li "M00002296777: Vertical-Premium smalls-14g-Heir Heads" at bounding box center [356, 334] width 543 height 23
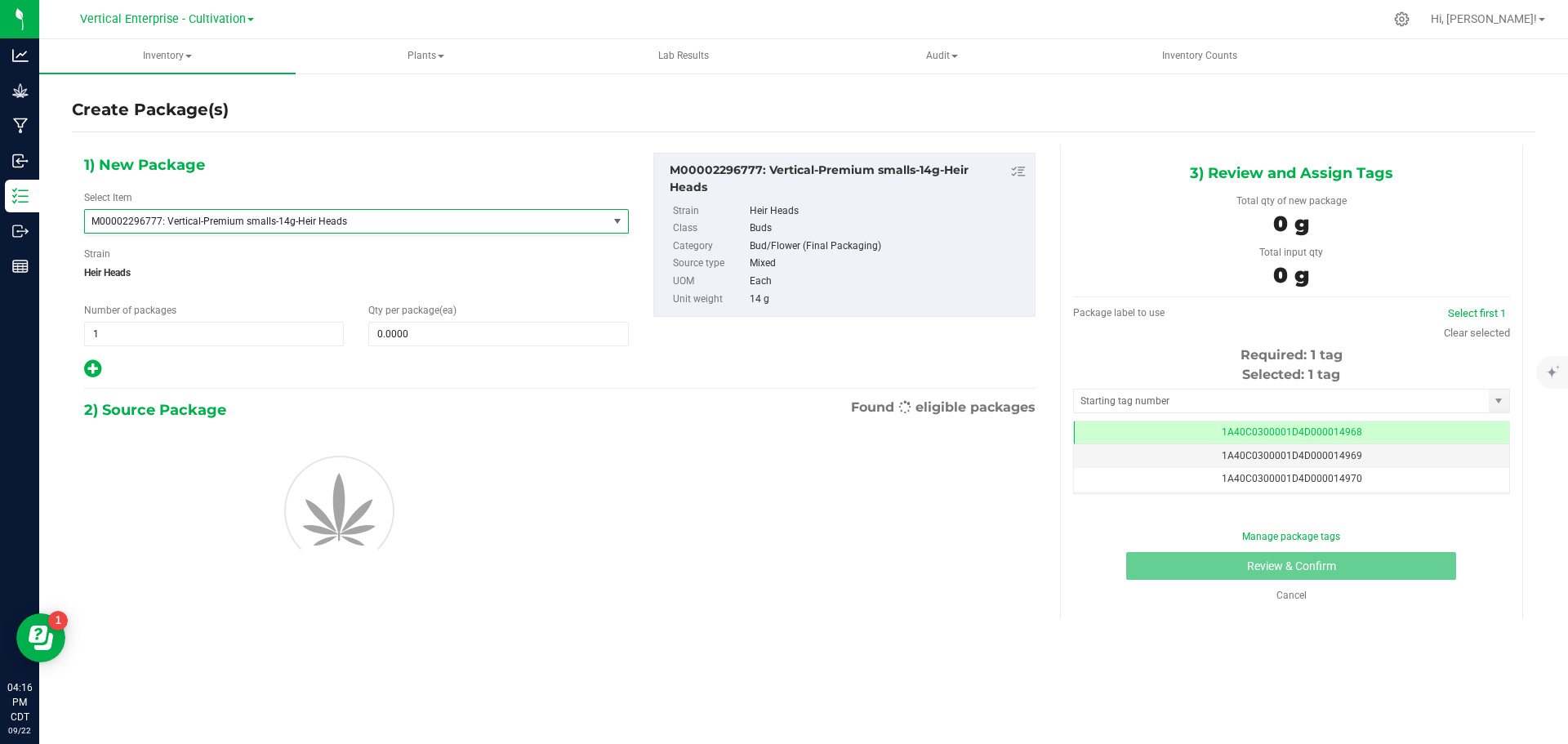
type input "0"
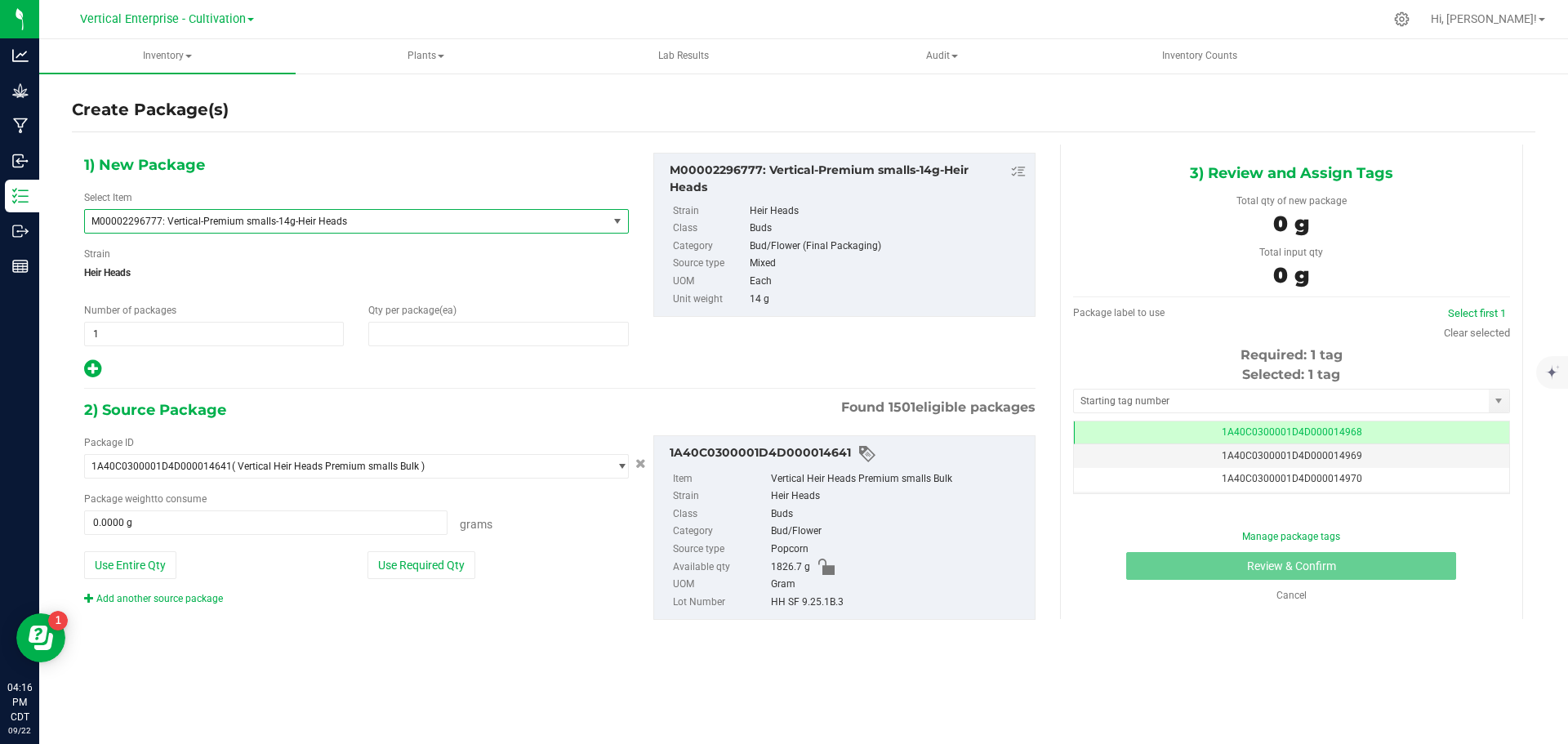
click at [427, 336] on span at bounding box center [498, 333] width 259 height 24
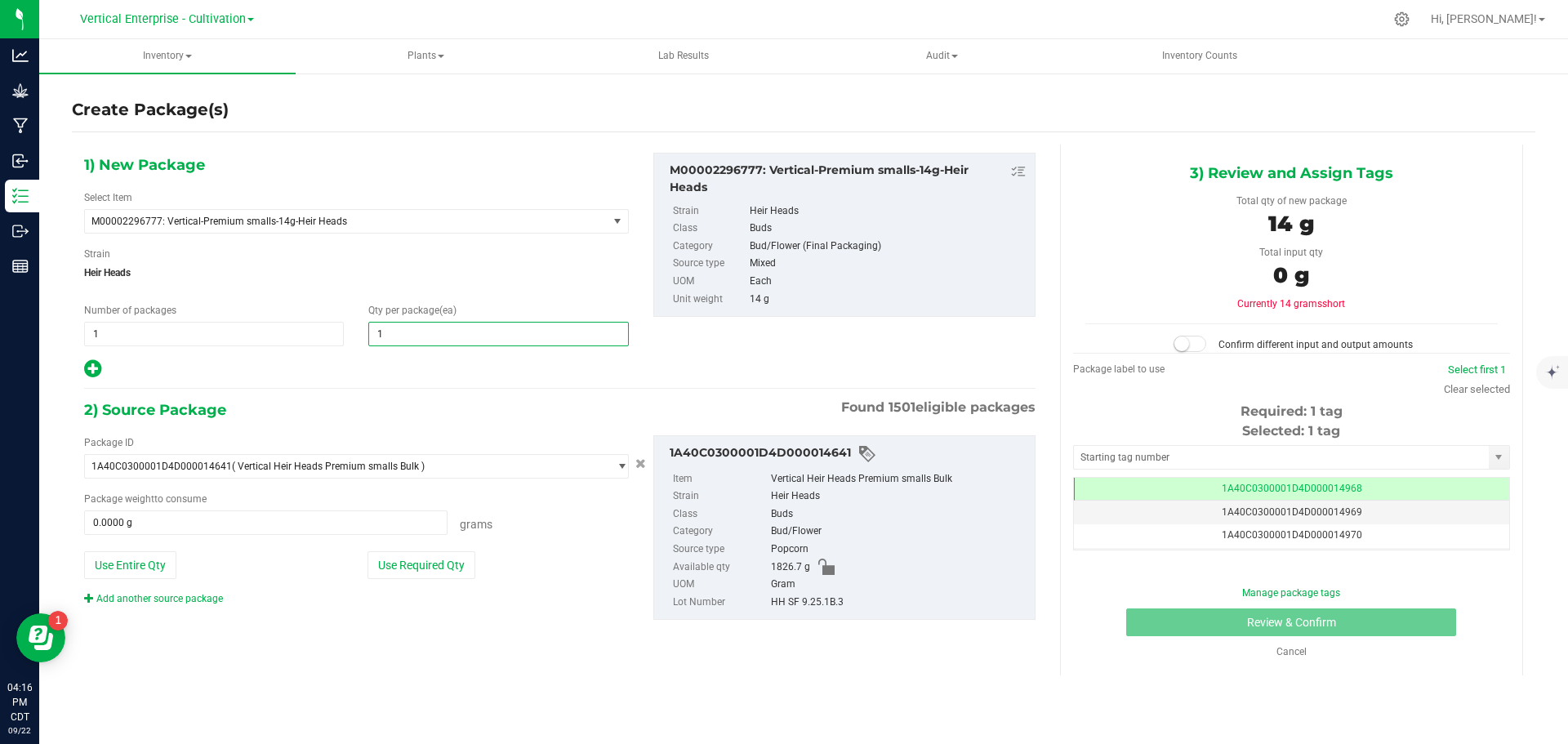
type input "12"
click at [442, 555] on button "Use Required Qty" at bounding box center [422, 564] width 108 height 27
type input "168.0000 g"
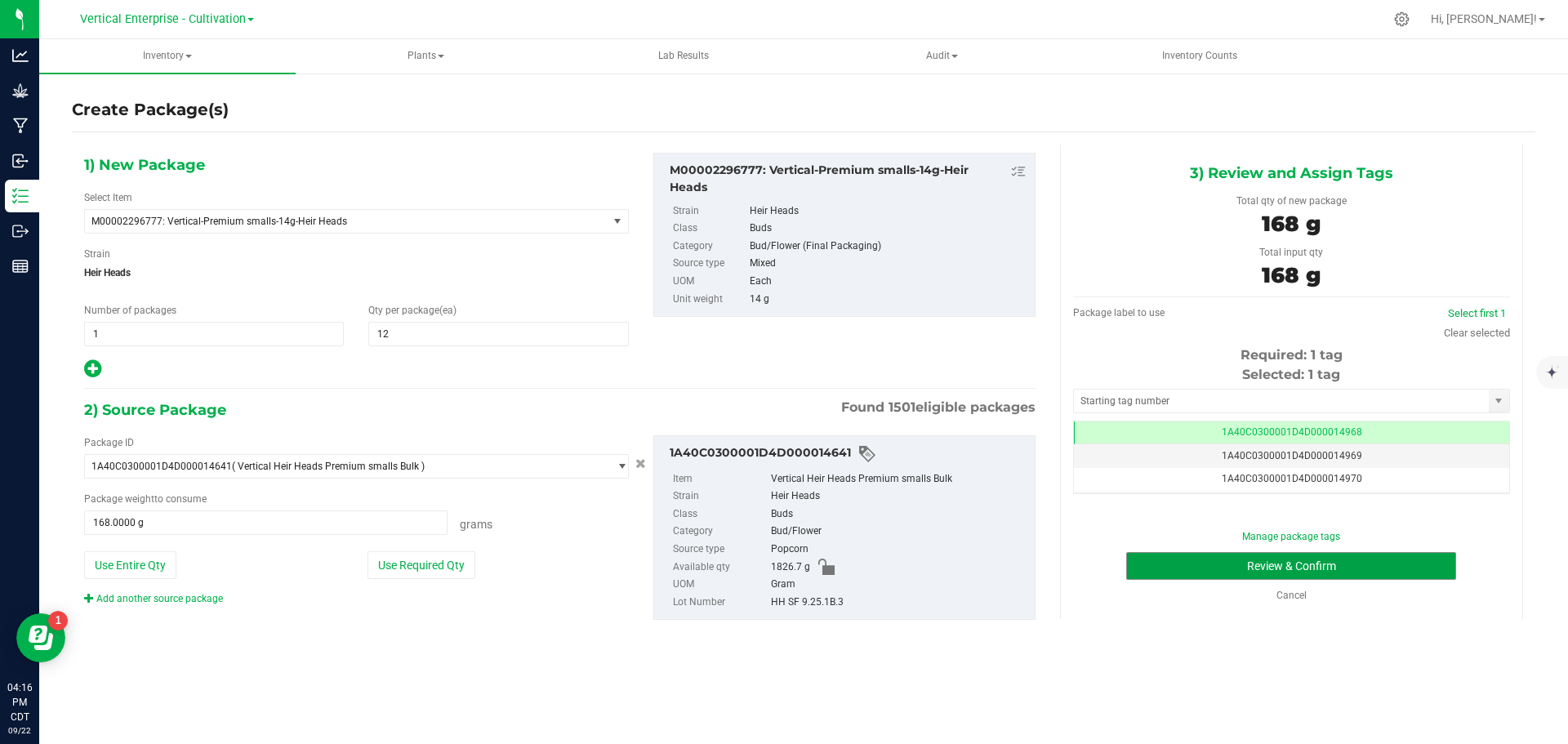
click at [1372, 561] on button "Review & Confirm" at bounding box center [1291, 565] width 330 height 27
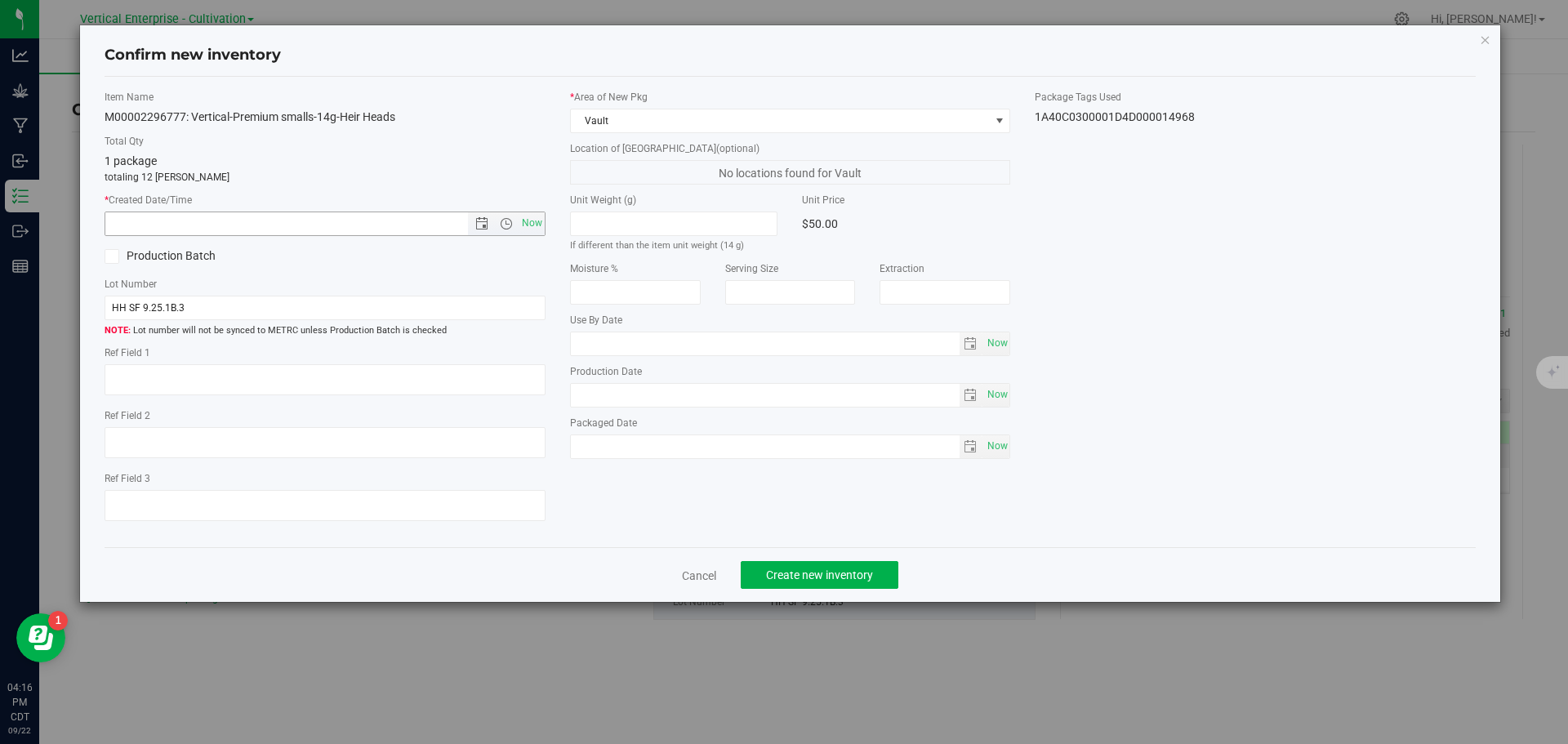
drag, startPoint x: 531, startPoint y: 223, endPoint x: 527, endPoint y: 417, distance: 194.0
click at [531, 224] on span "Now" at bounding box center [531, 223] width 27 height 23
type input "[DATE] 4:16 PM"
click at [773, 569] on span "Create new inventory" at bounding box center [819, 575] width 107 height 13
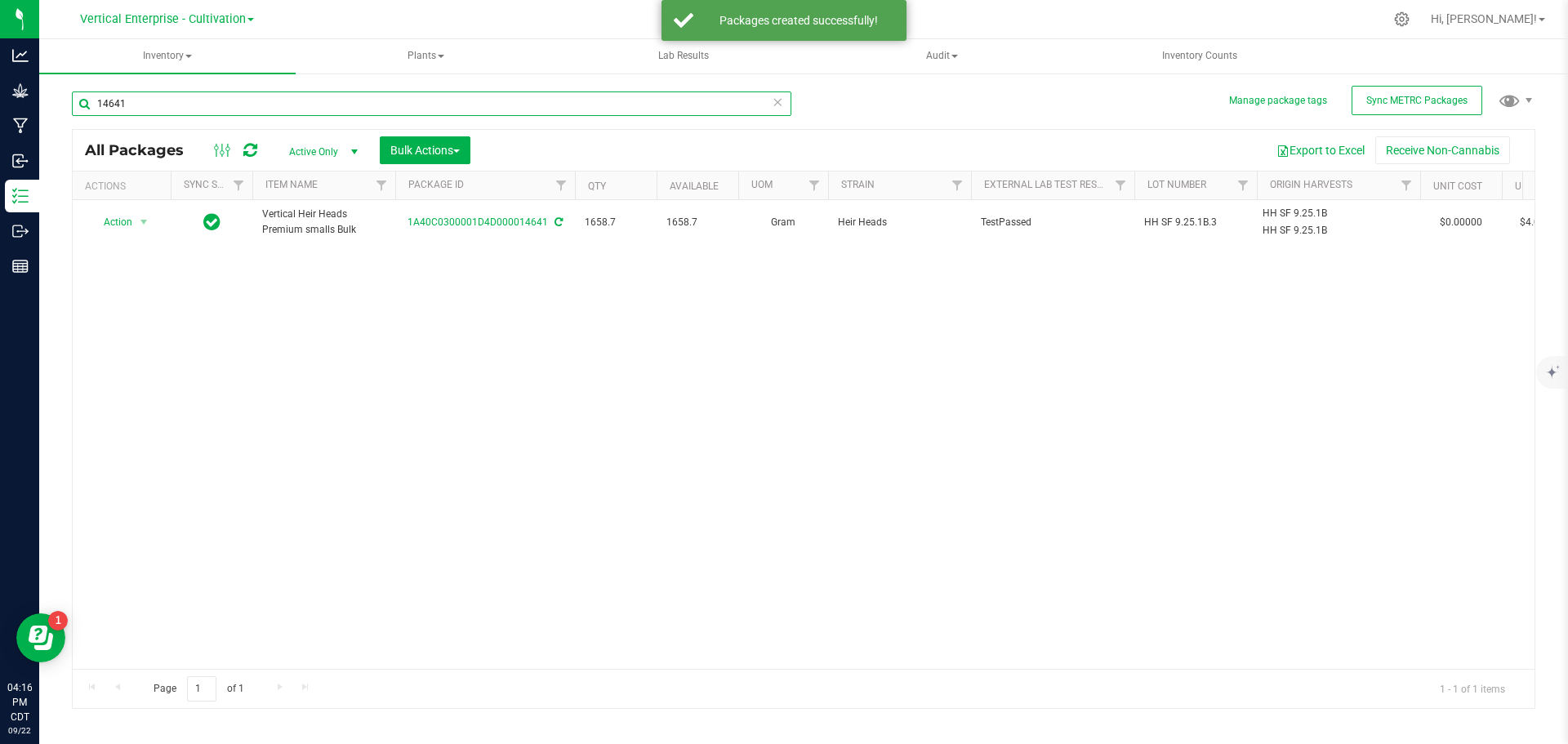
drag, startPoint x: 171, startPoint y: 100, endPoint x: 27, endPoint y: 102, distance: 144.0
click at [27, 102] on div "Analytics Grow Manufacturing Inbound Inventory Outbound Reports 04:16 PM CDT [D…" at bounding box center [784, 372] width 1568 height 744
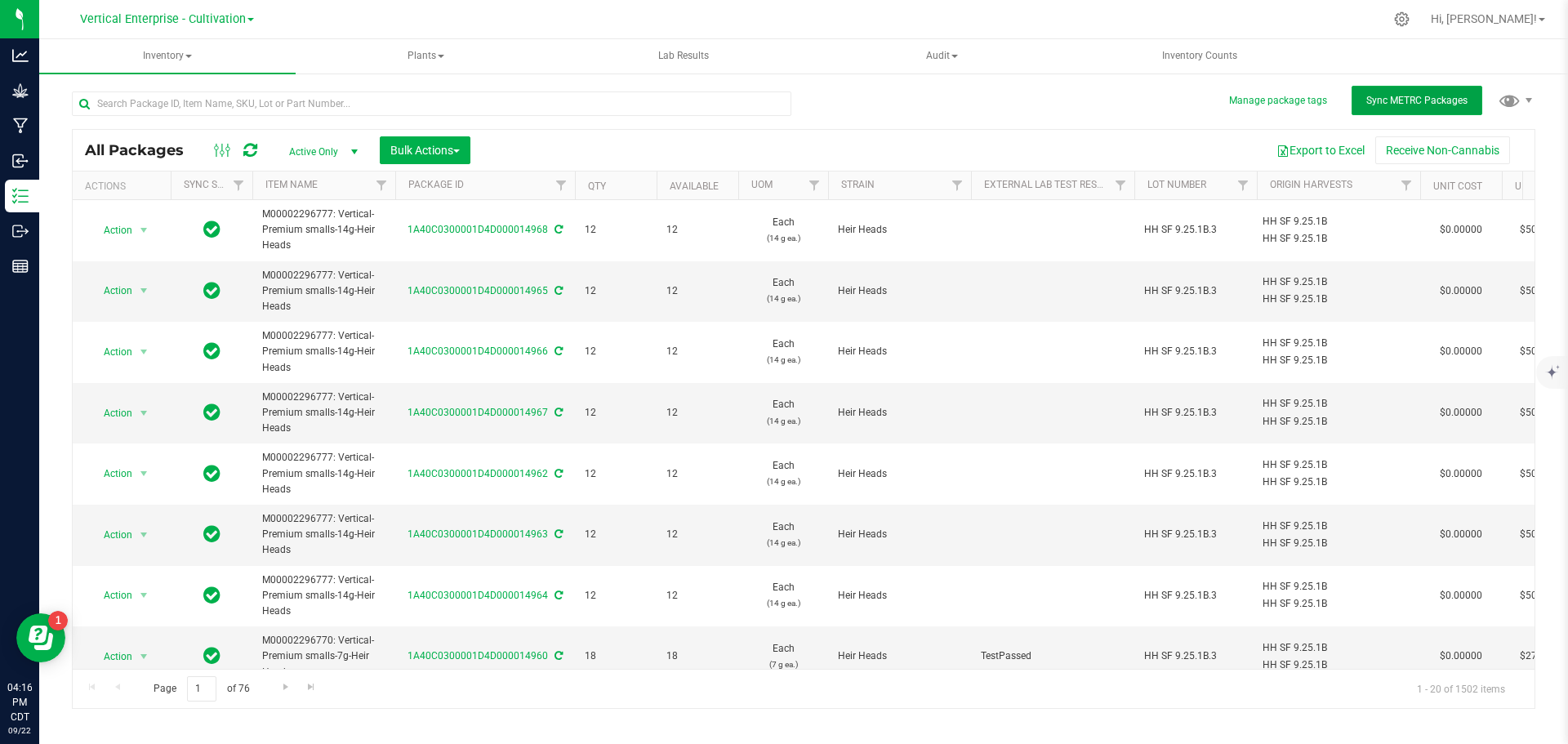
click at [1373, 99] on span "Sync METRC Packages" at bounding box center [1417, 101] width 101 height 12
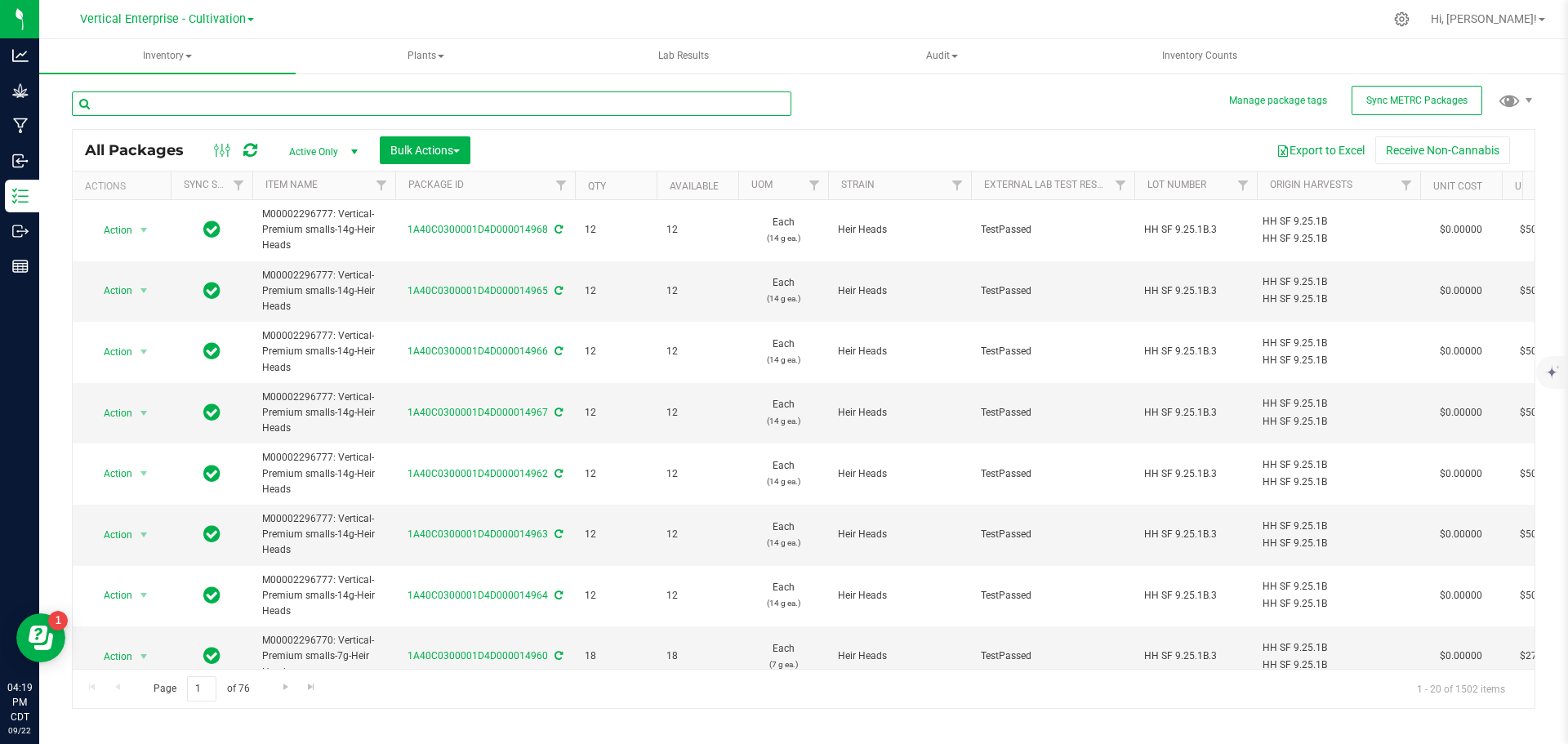
click at [150, 111] on input "text" at bounding box center [431, 103] width 719 height 24
click at [110, 97] on input "text" at bounding box center [431, 103] width 719 height 24
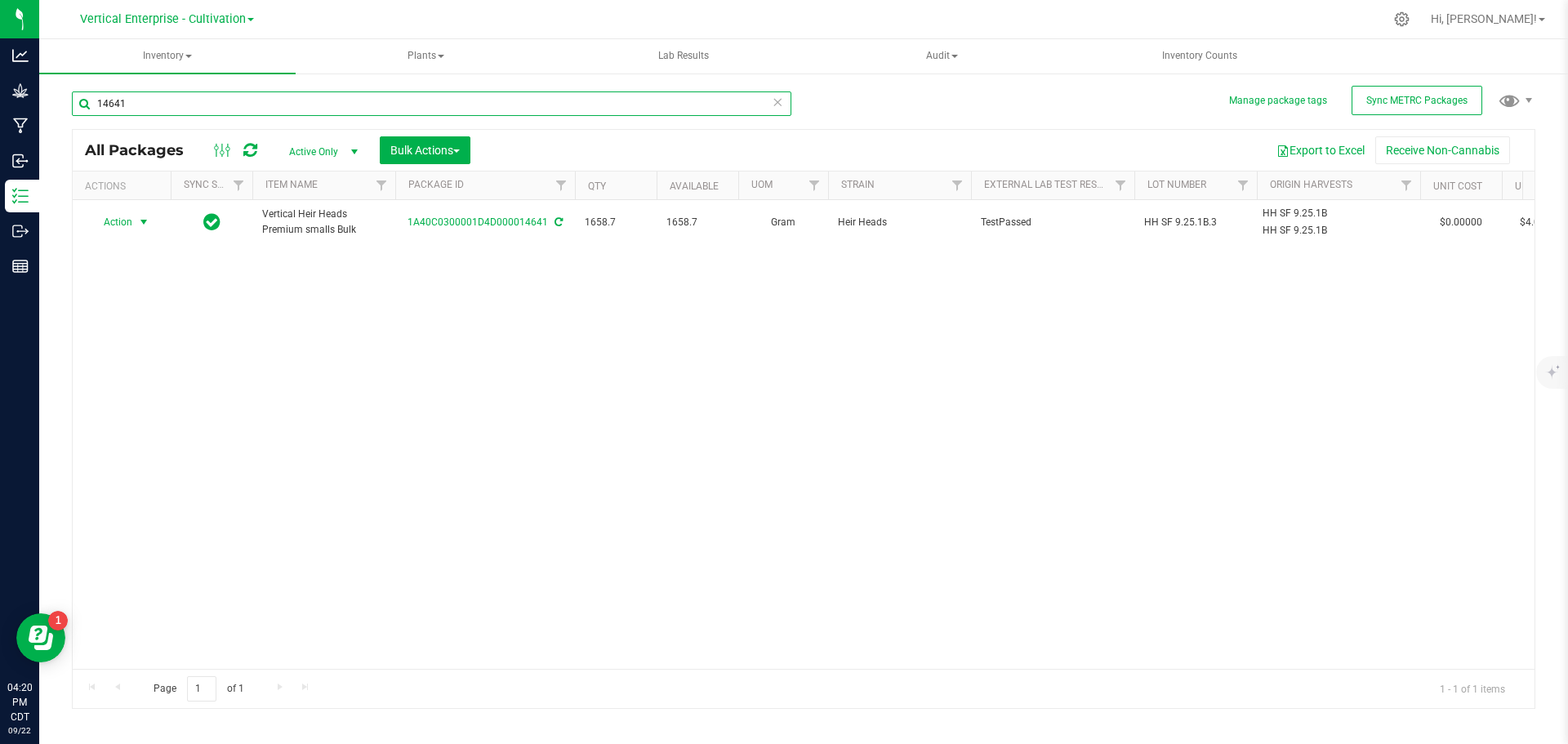
type input "14641"
click at [94, 227] on span "Action" at bounding box center [111, 222] width 44 height 23
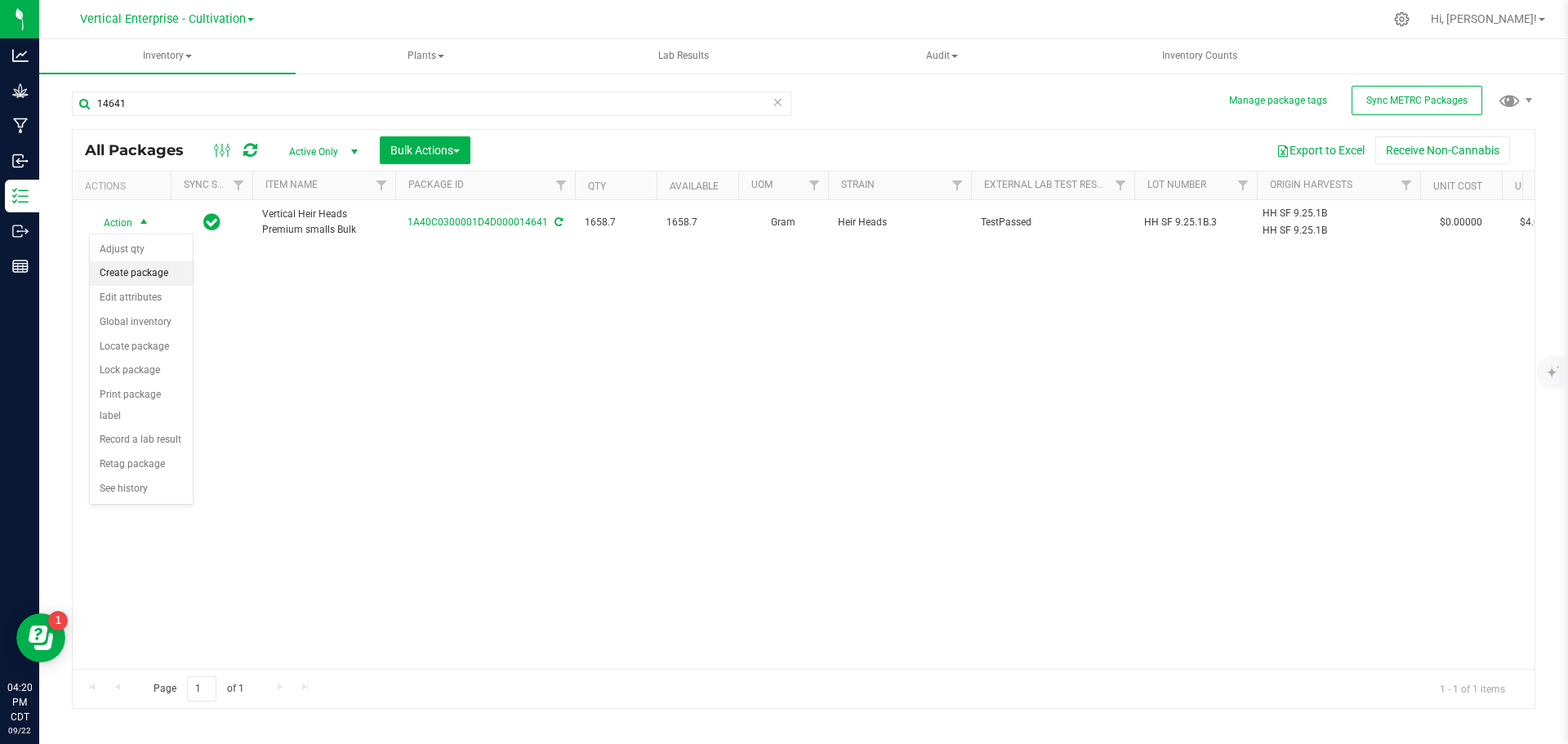
click at [113, 269] on li "Create package" at bounding box center [141, 273] width 103 height 24
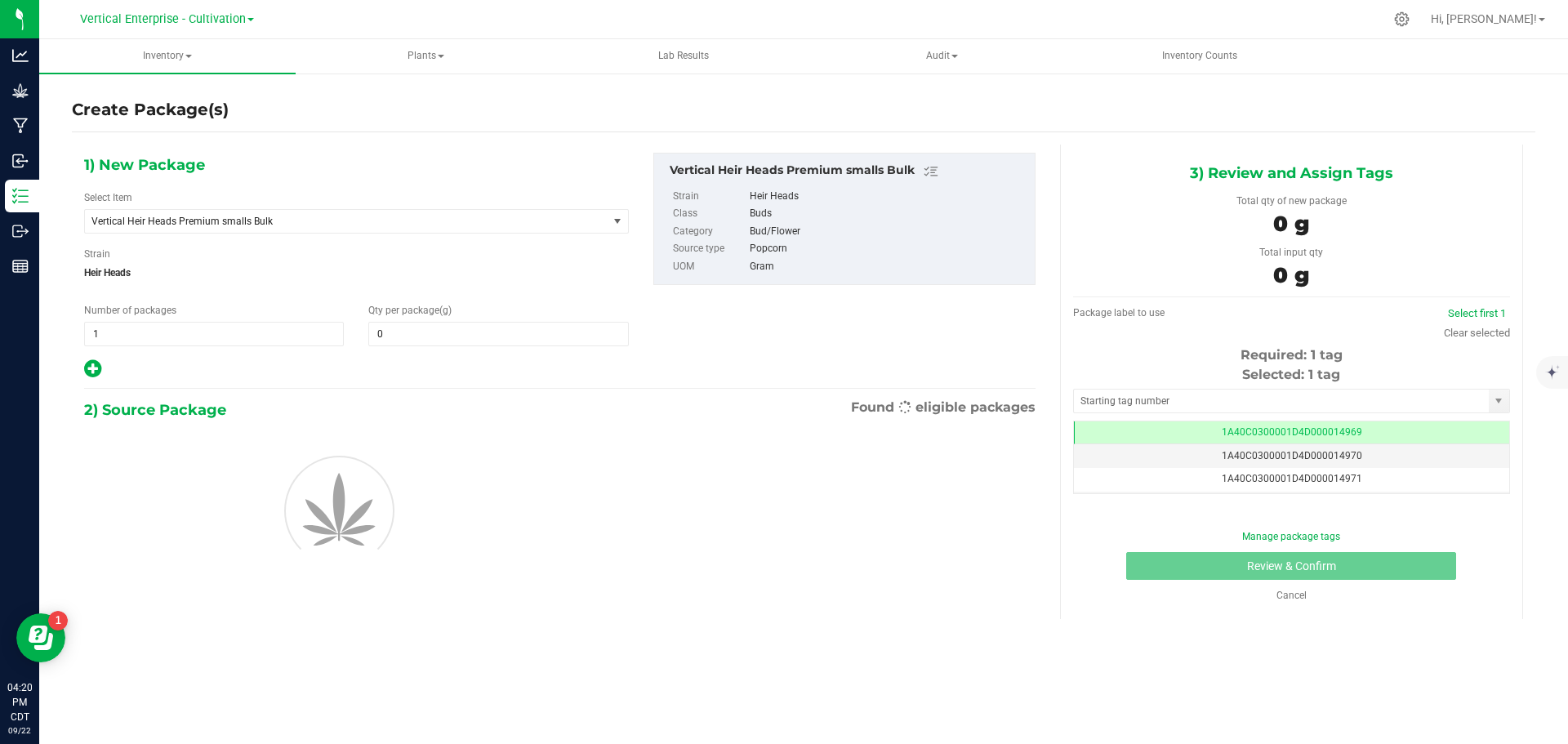
type input "0.0000"
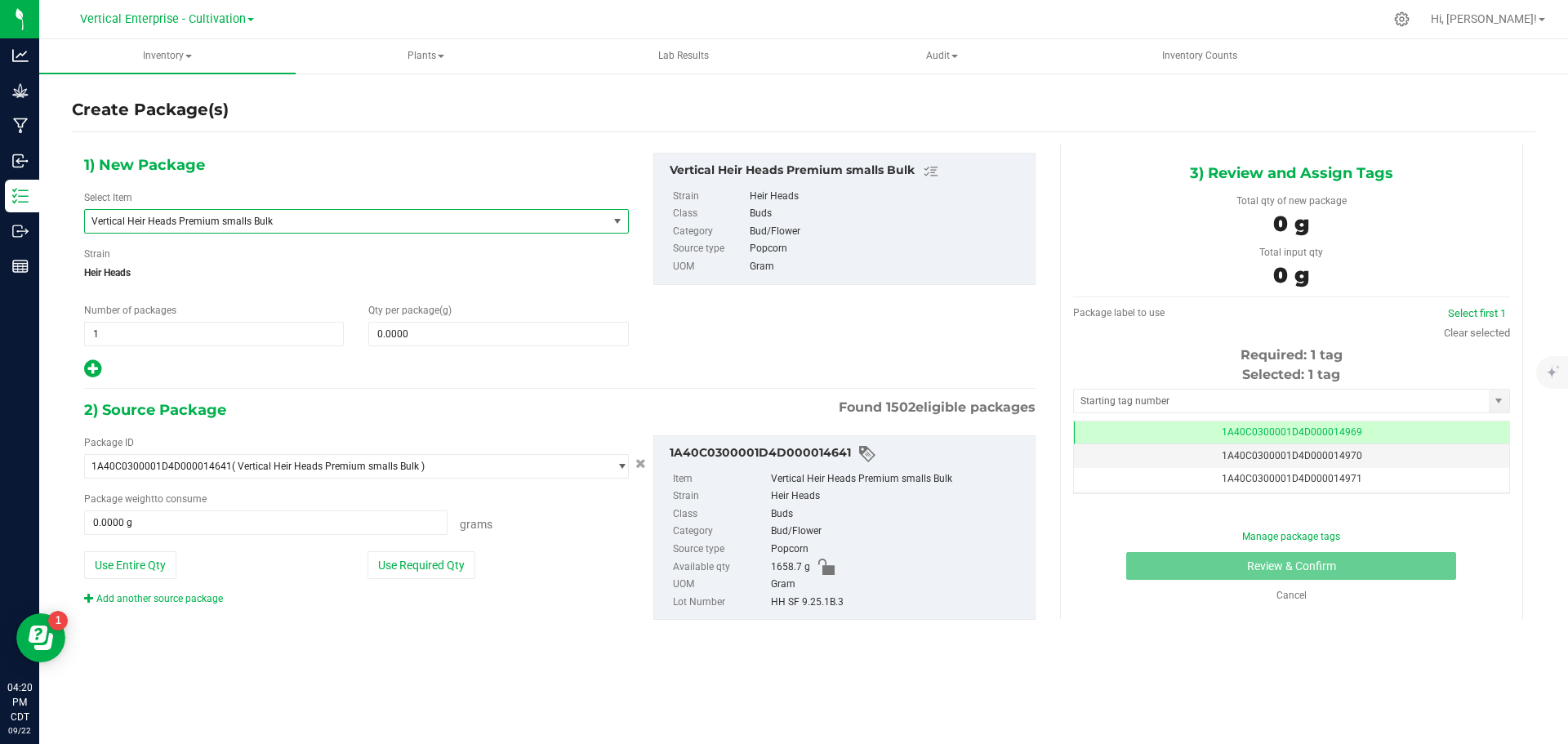
click at [186, 229] on span "Vertical Heir Heads Premium smalls Bulk" at bounding box center [346, 221] width 523 height 23
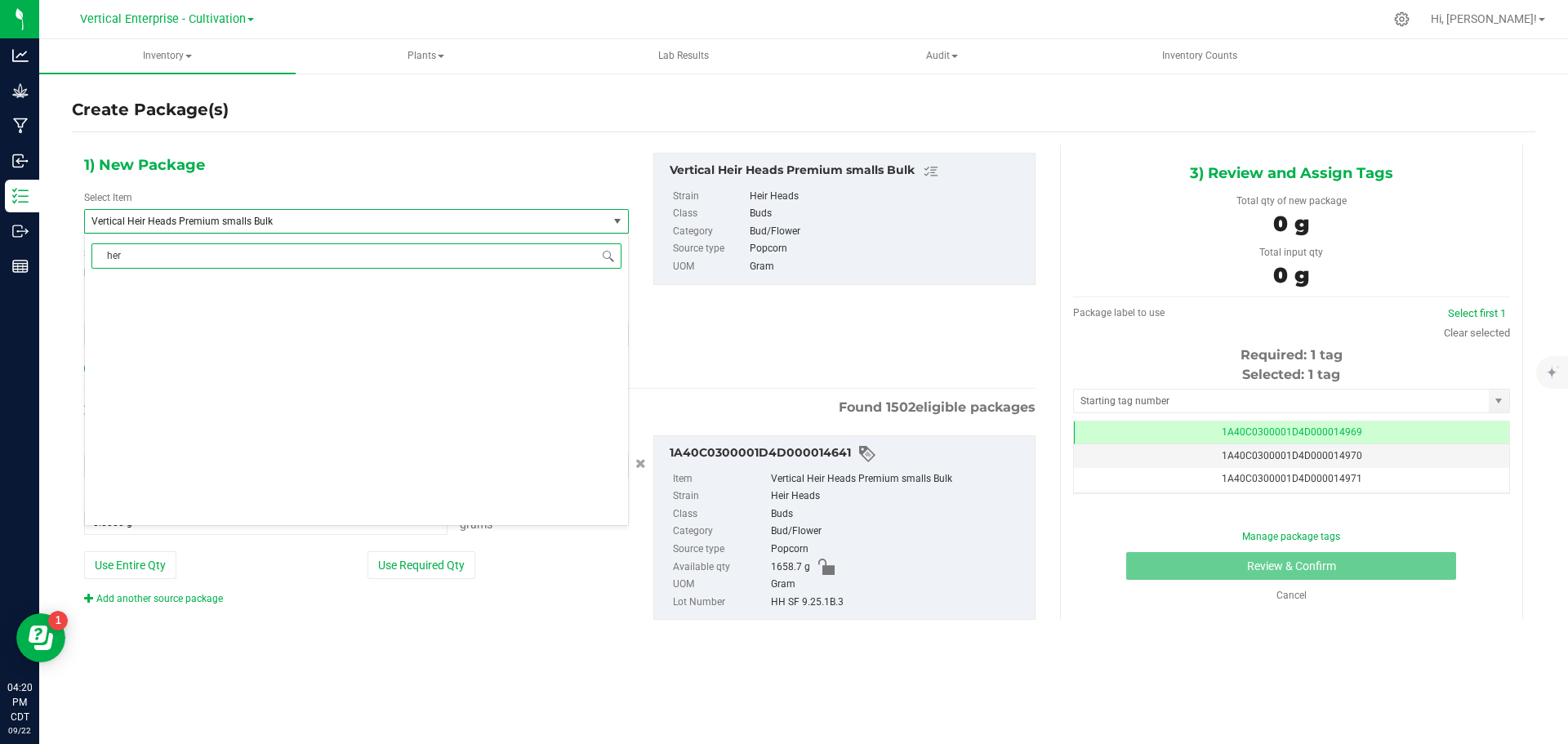
scroll to position [0, 0]
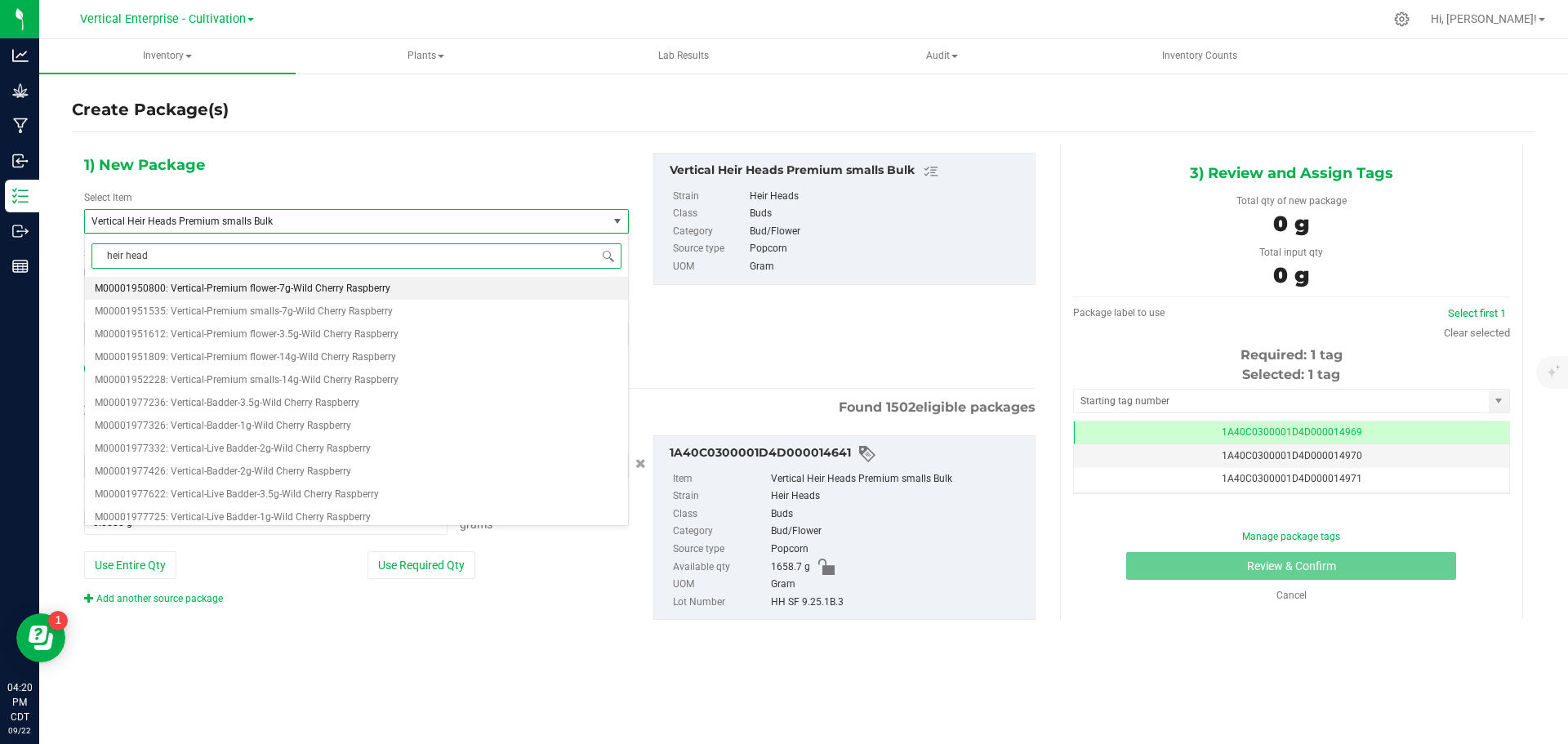
type input "heir heads"
click at [212, 332] on span "M00002296777: Vertical-Premium smalls-14g-Heir Heads" at bounding box center [222, 334] width 255 height 12
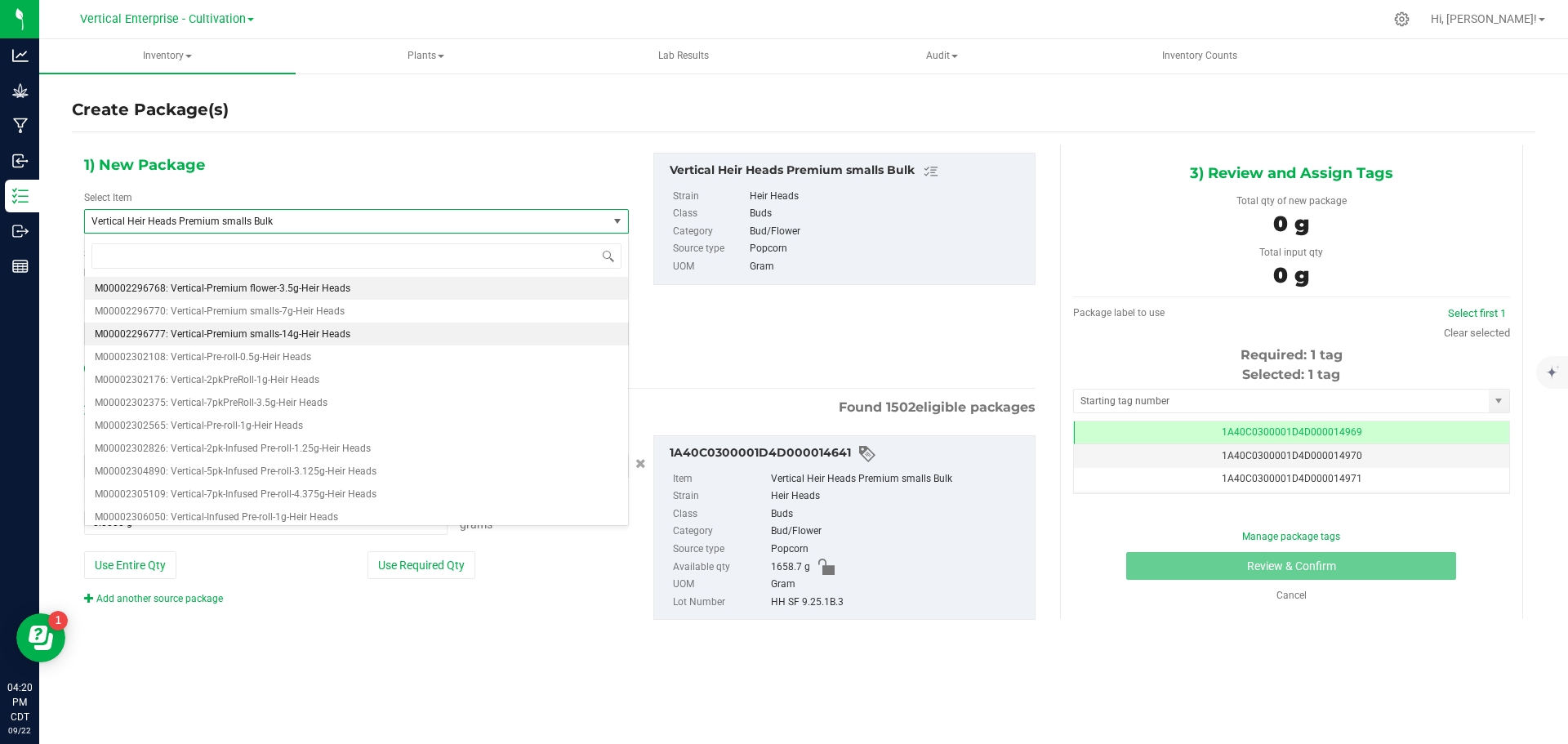
type input "0"
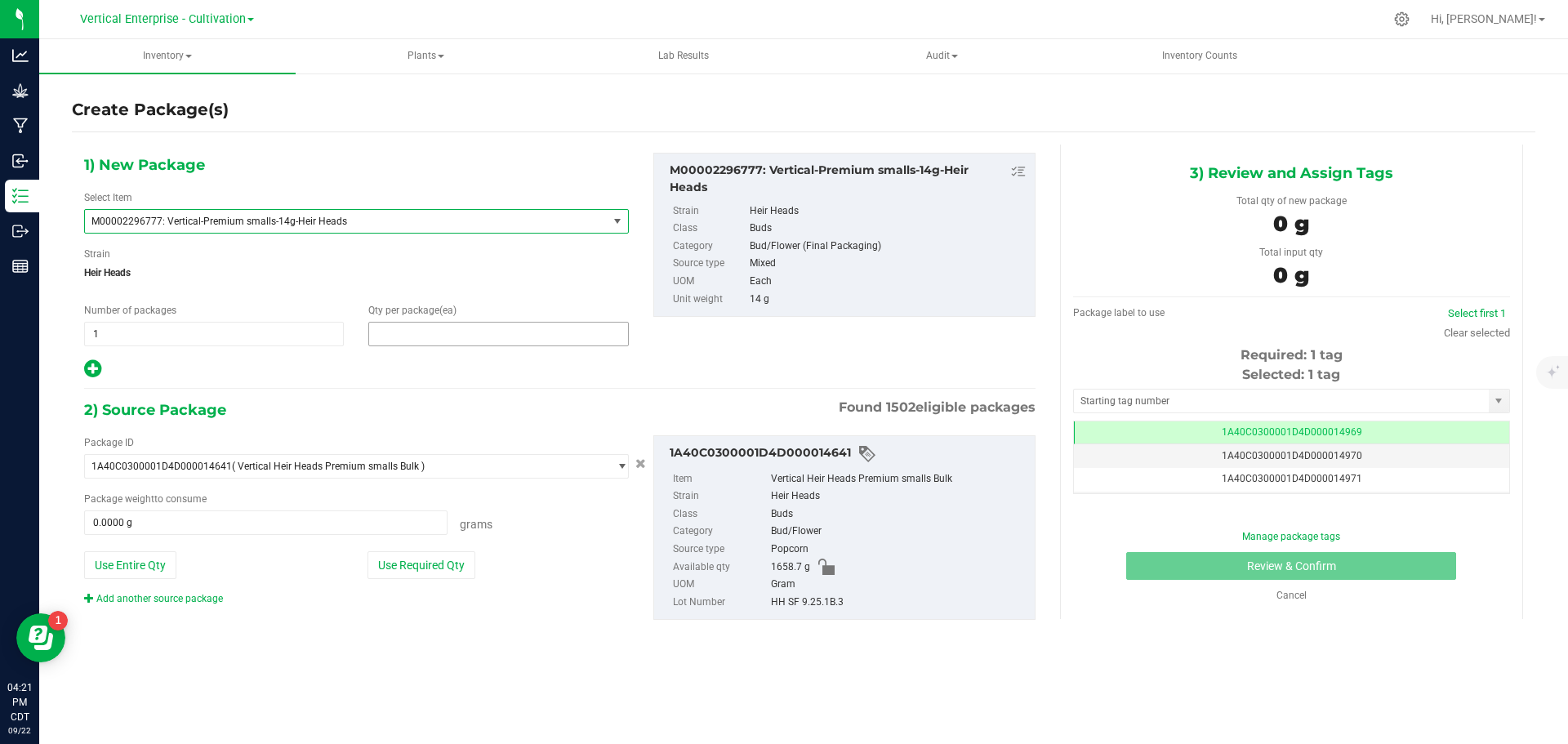
click at [417, 328] on span at bounding box center [498, 333] width 259 height 24
type input "12"
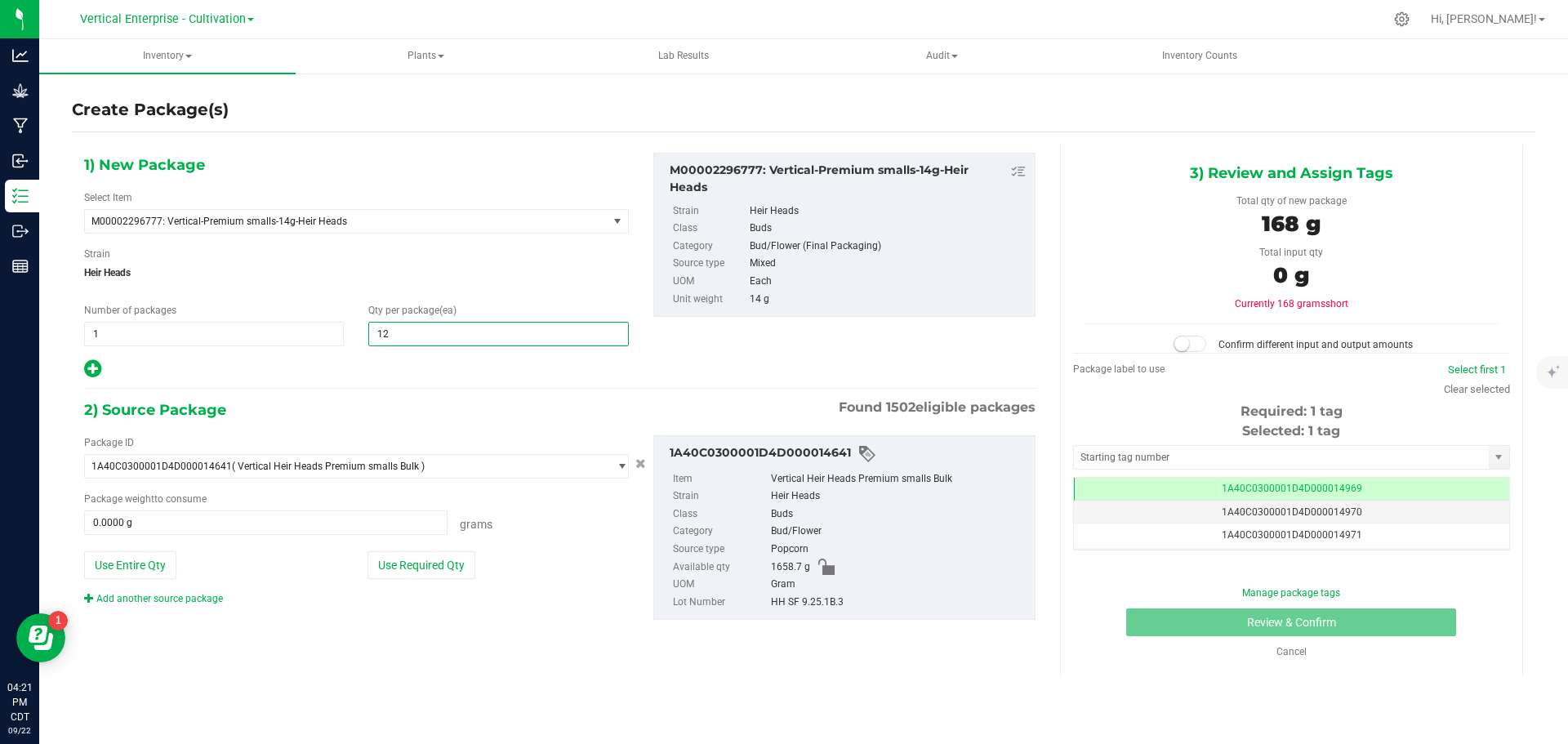
type input "12"
click at [437, 577] on button "Use Required Qty" at bounding box center [422, 564] width 108 height 27
type input "168.0000 g"
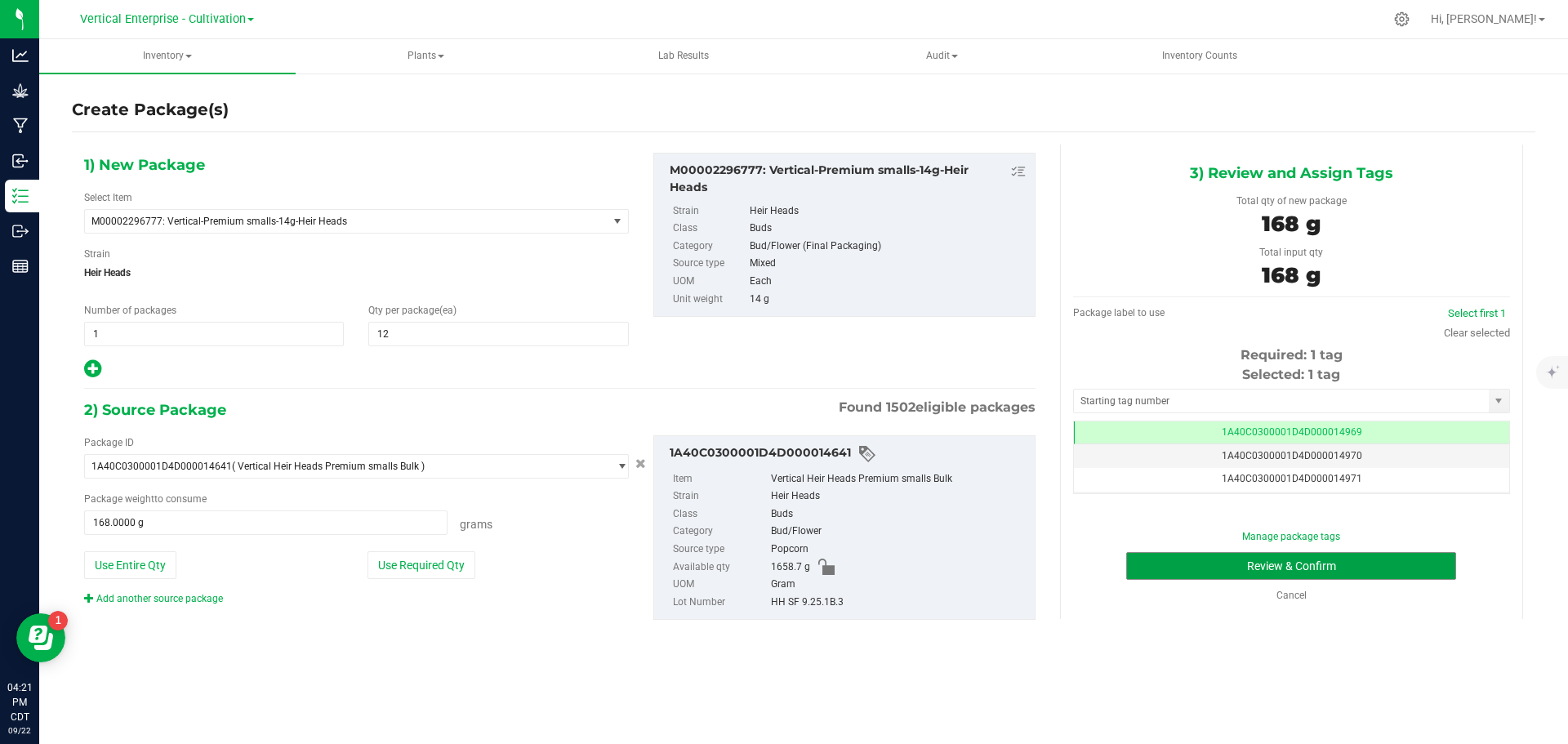
click at [1314, 552] on button "Review & Confirm" at bounding box center [1291, 565] width 330 height 27
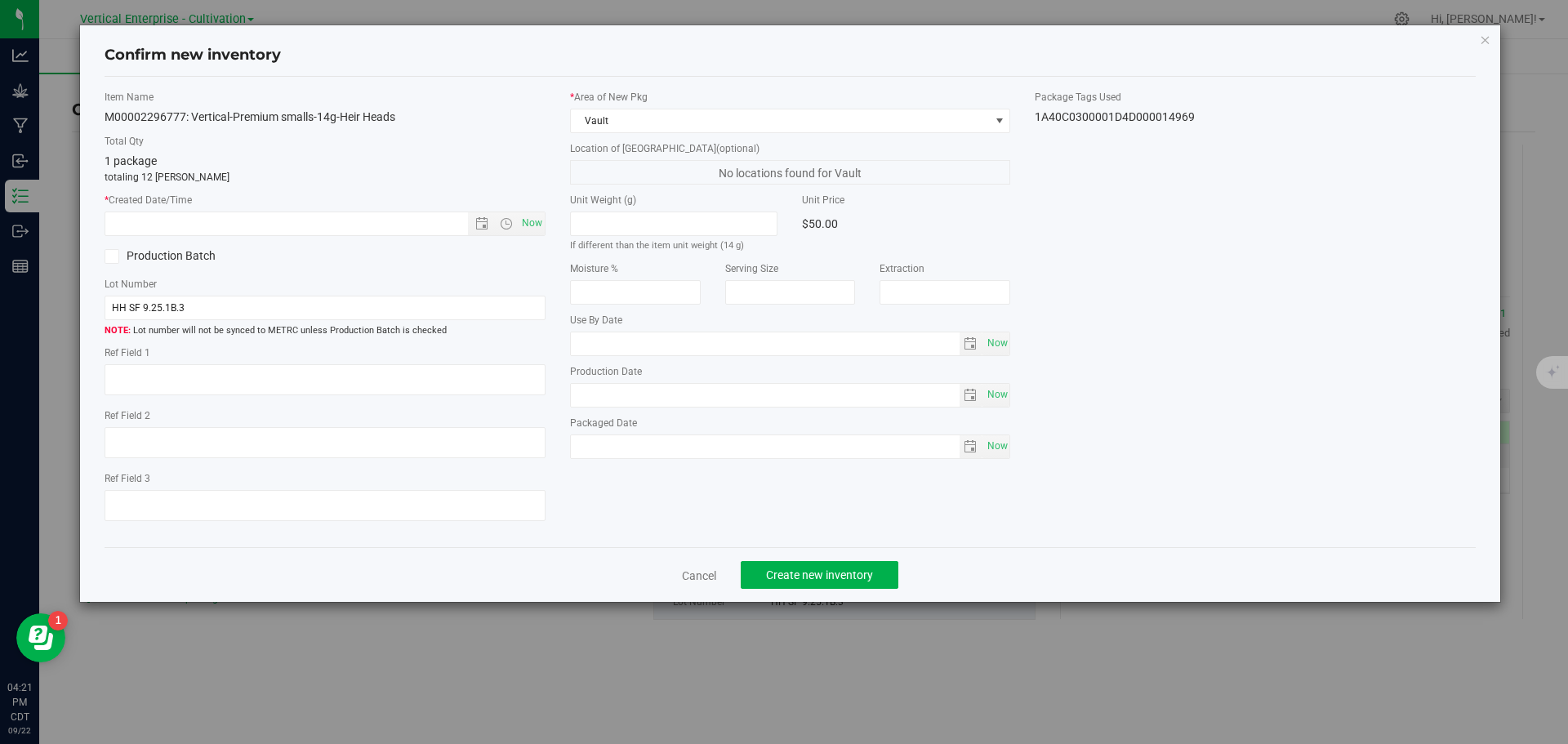
click at [546, 226] on div "Item Name M00002296777: Vertical-Premium smalls-14g-Heir Heads Total Qty 1 pack…" at bounding box center [325, 312] width 466 height 445
click at [539, 221] on span "Now" at bounding box center [531, 223] width 27 height 23
type input "[DATE] 4:21 PM"
click at [826, 567] on button "Create new inventory" at bounding box center [820, 574] width 158 height 27
